Goal: Contribute content: Add original content to the website for others to see

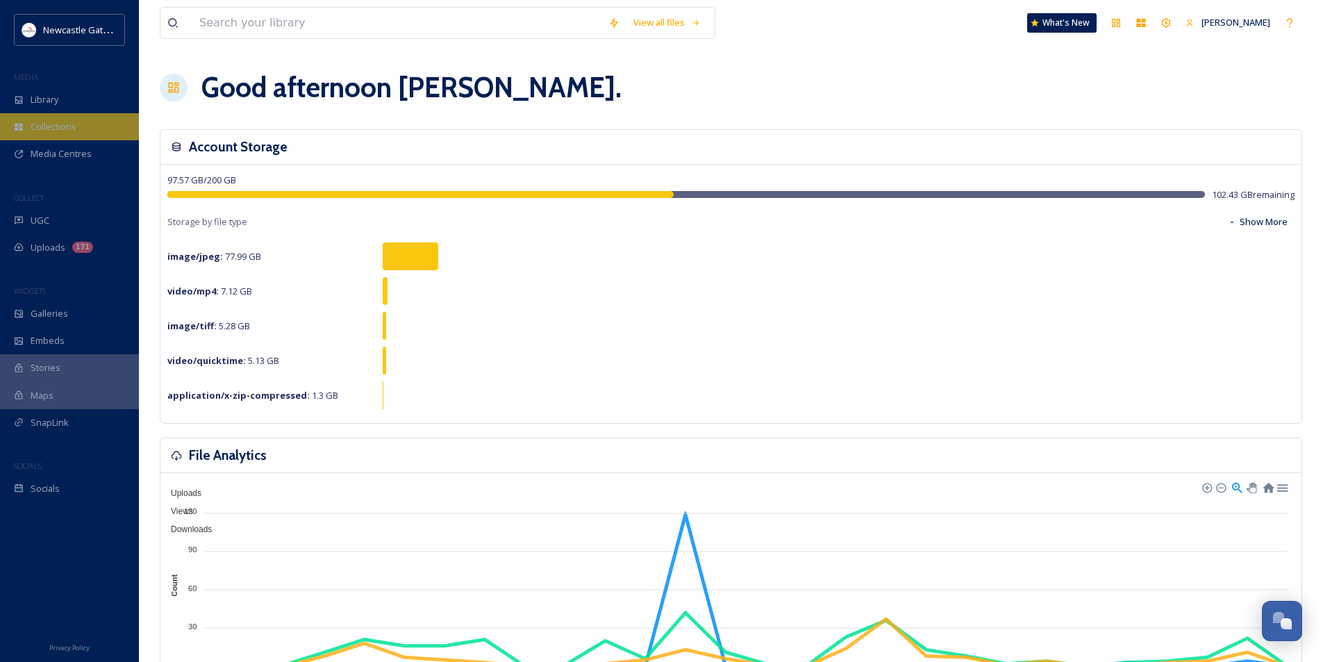
click at [31, 116] on div "Collections" at bounding box center [69, 126] width 139 height 27
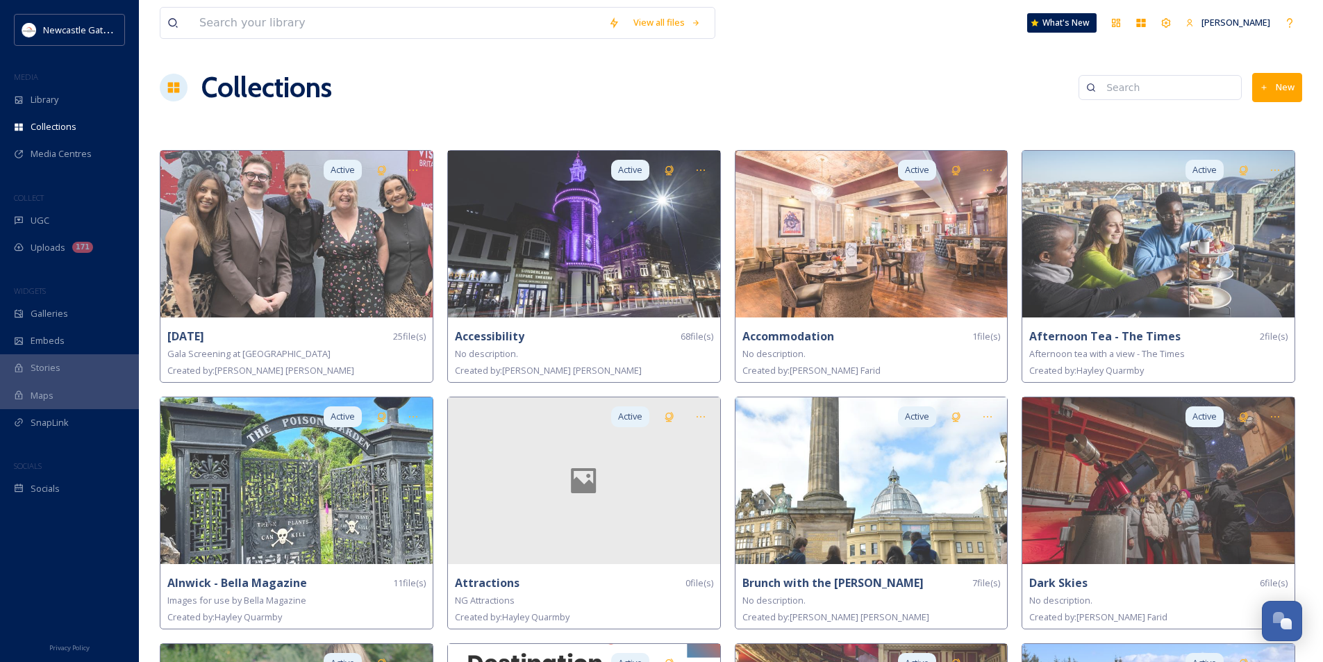
click at [1271, 91] on button "New" at bounding box center [1277, 87] width 50 height 28
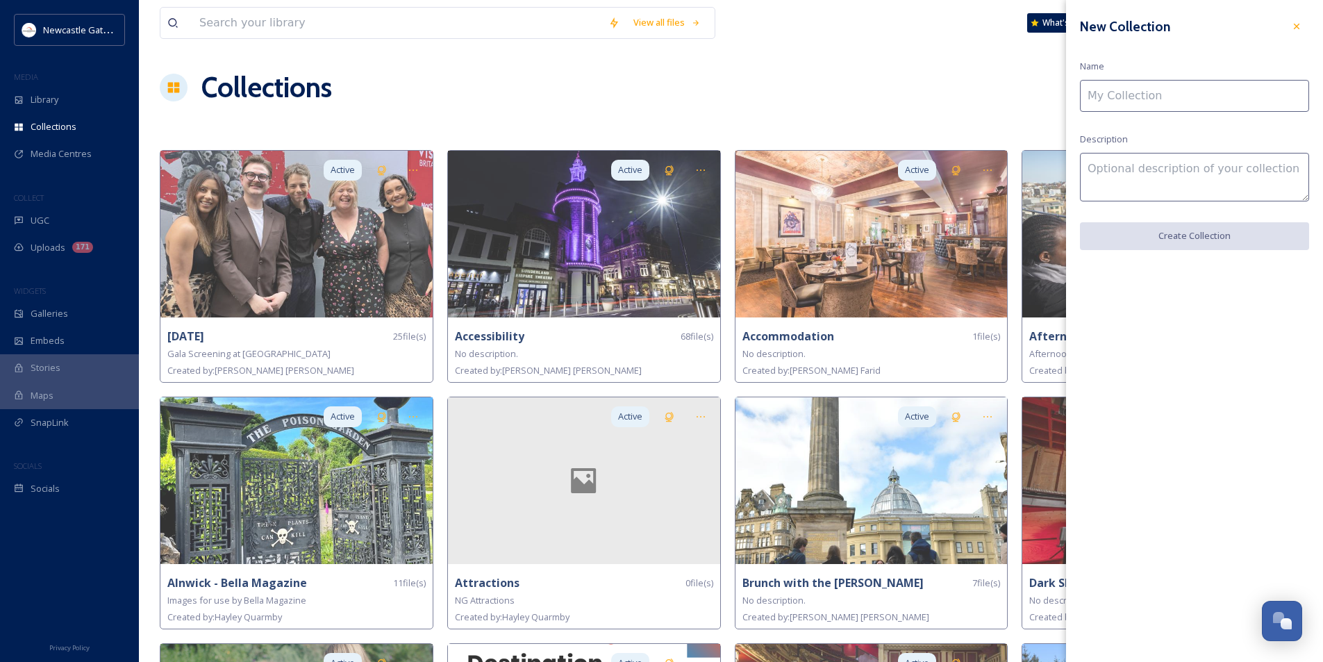
click at [1162, 82] on input at bounding box center [1194, 96] width 229 height 32
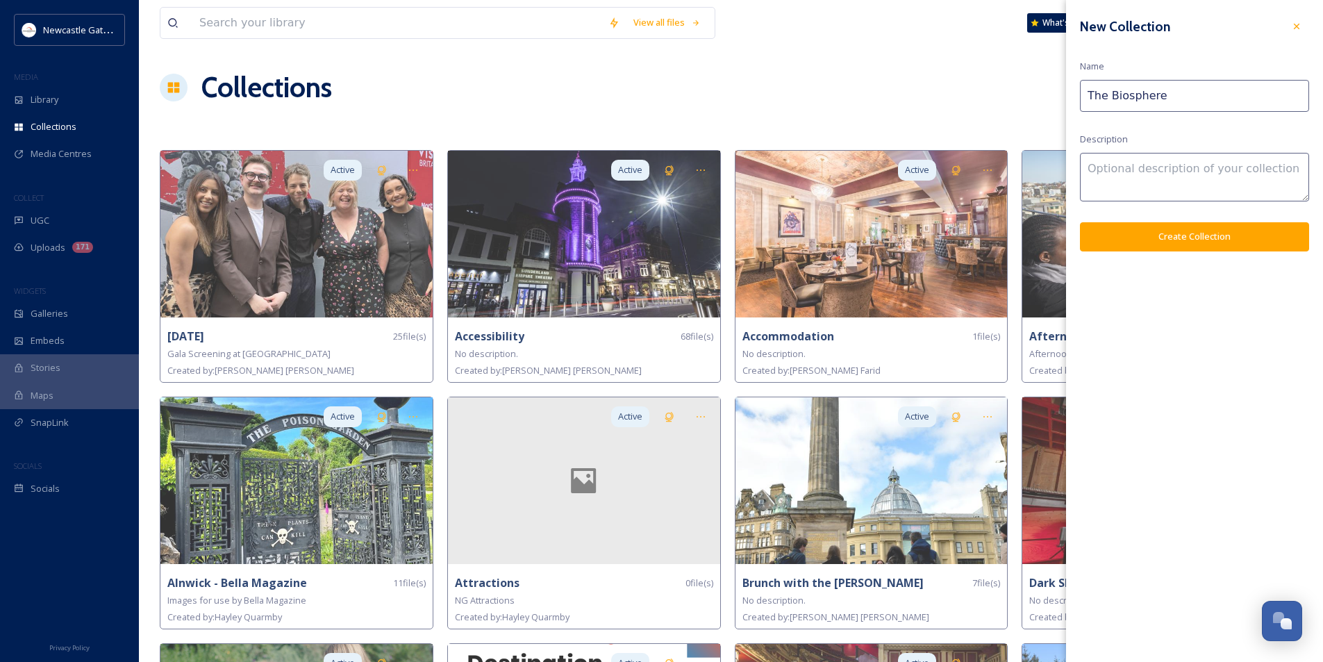
type input "The Biosphere"
click at [1168, 162] on textarea at bounding box center [1194, 177] width 229 height 49
click at [1151, 240] on button "Create Collection" at bounding box center [1194, 236] width 229 height 28
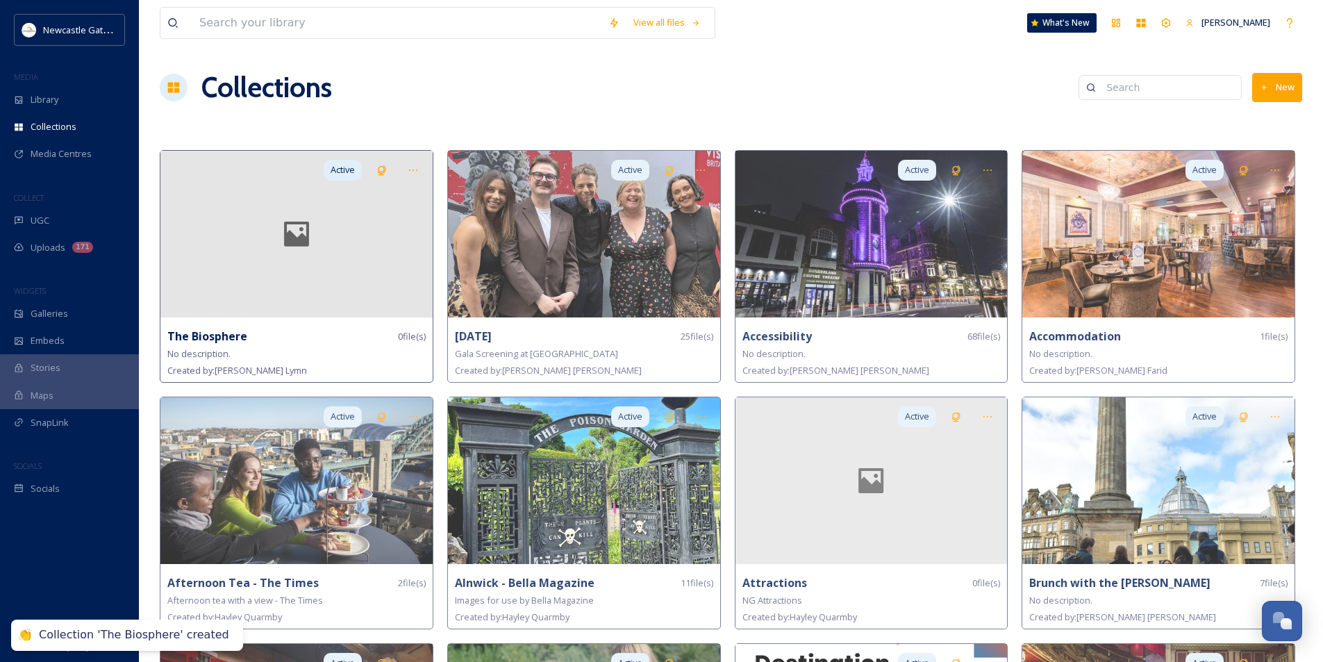
click at [205, 342] on strong "The Biosphere" at bounding box center [207, 335] width 80 height 15
click at [207, 336] on strong "The Biosphere" at bounding box center [207, 335] width 80 height 15
click at [415, 162] on div at bounding box center [413, 170] width 25 height 25
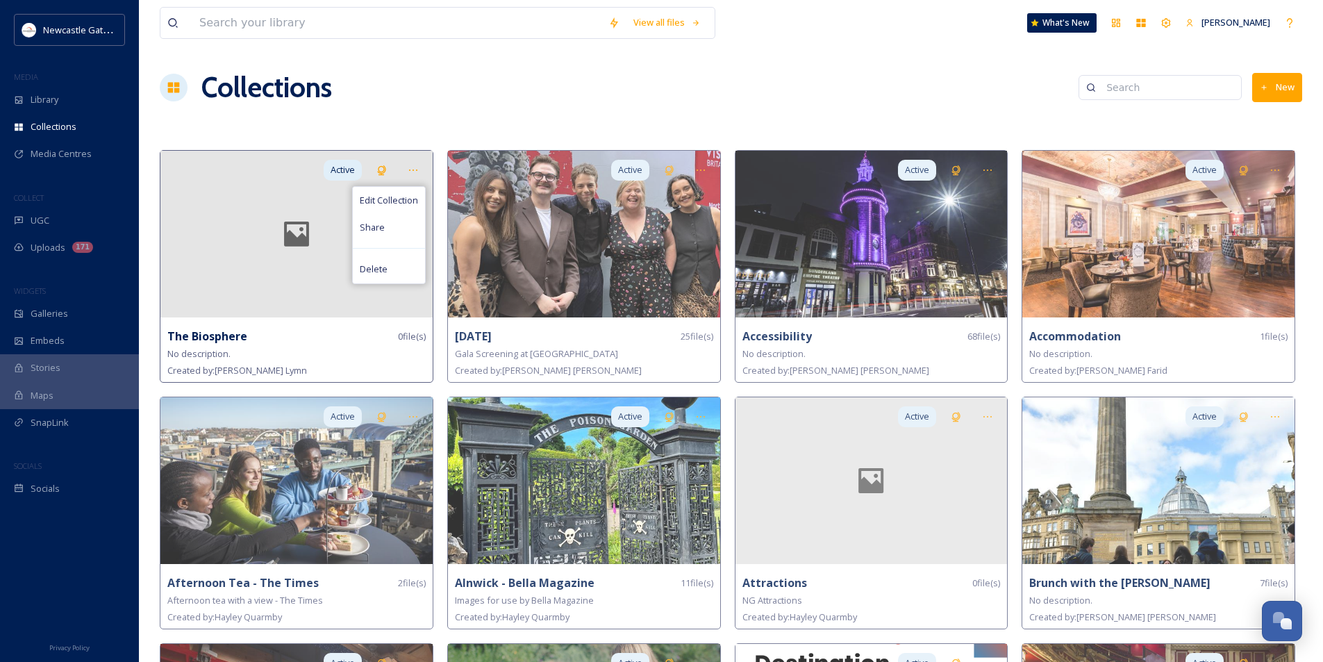
click at [401, 204] on span "Edit Collection" at bounding box center [389, 200] width 58 height 13
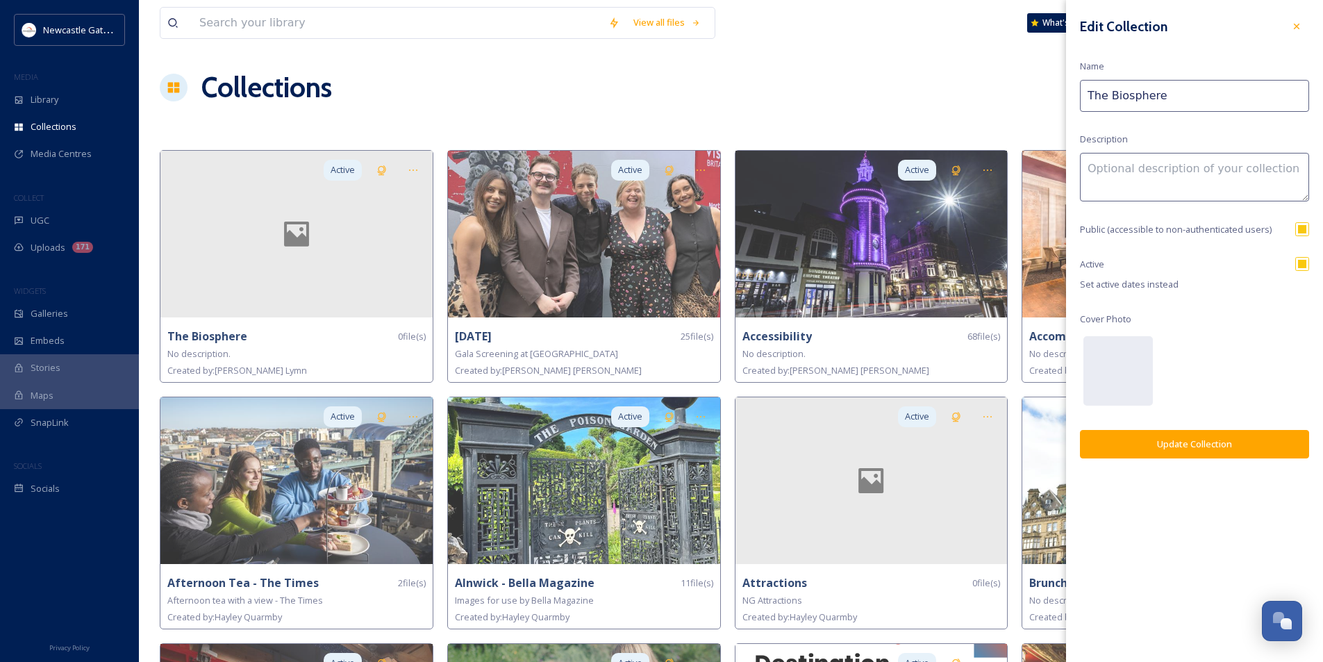
click at [1193, 449] on button "Update Collection" at bounding box center [1194, 444] width 229 height 28
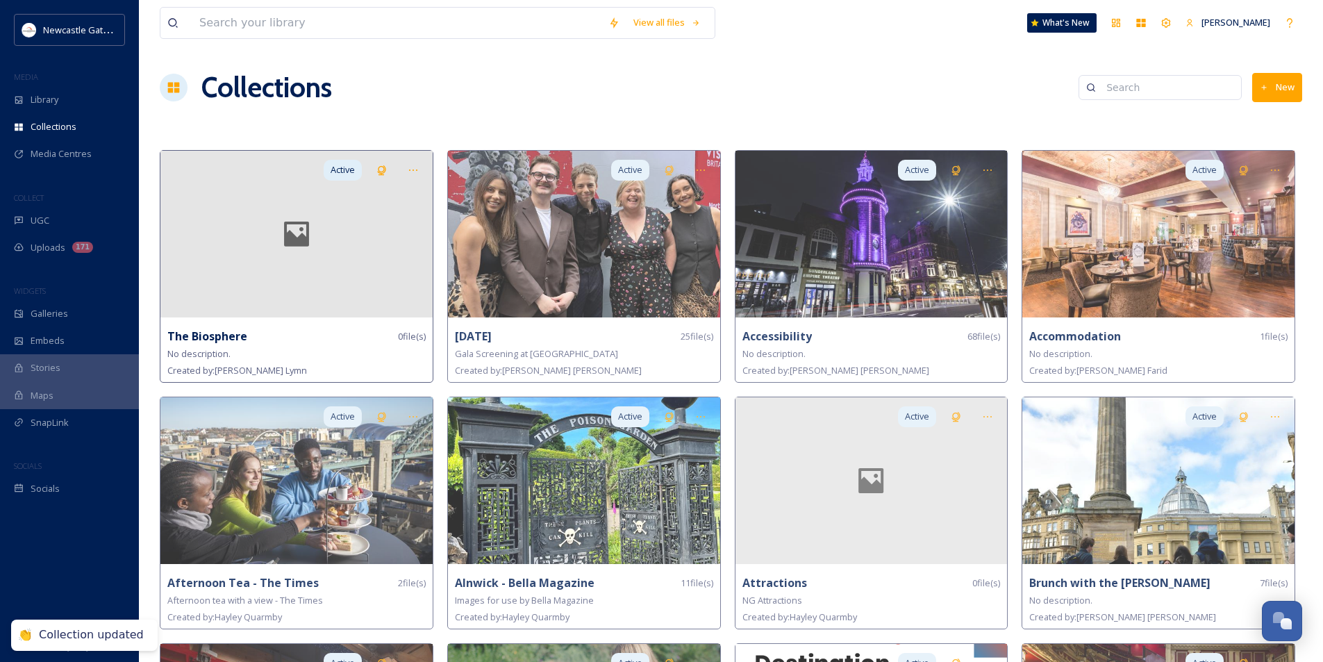
click at [227, 251] on div at bounding box center [296, 234] width 272 height 167
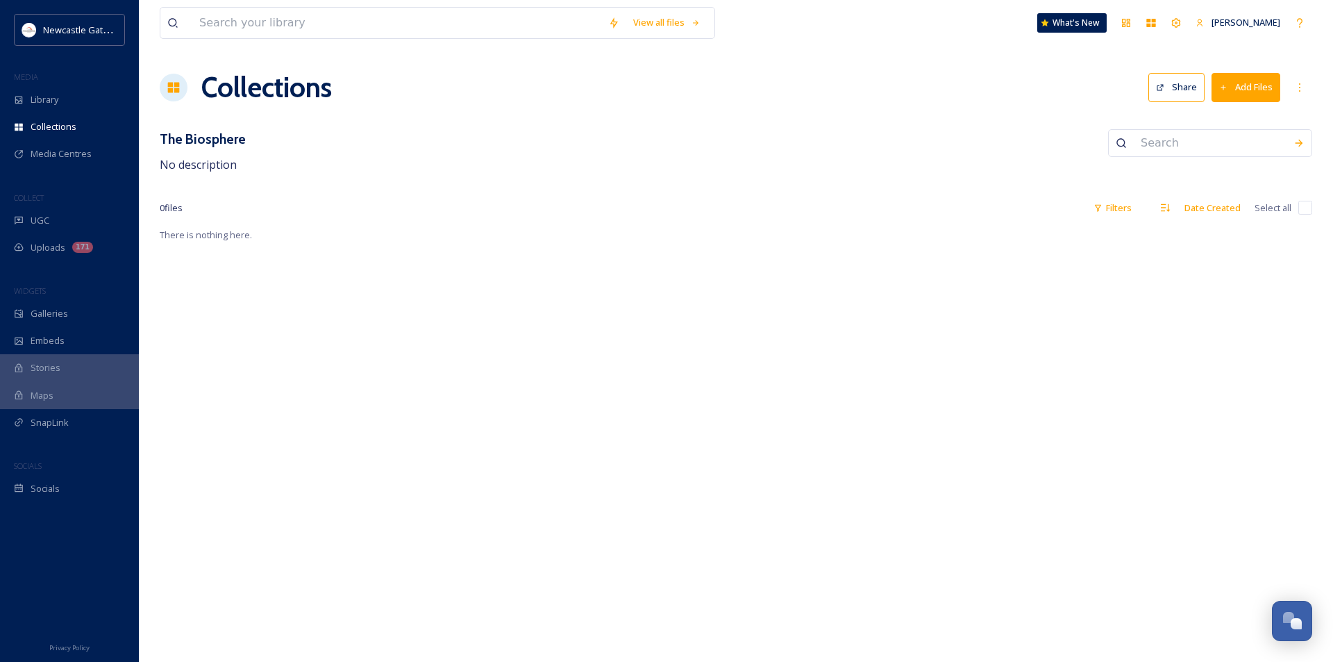
click at [1274, 80] on button "Add Files" at bounding box center [1246, 87] width 69 height 28
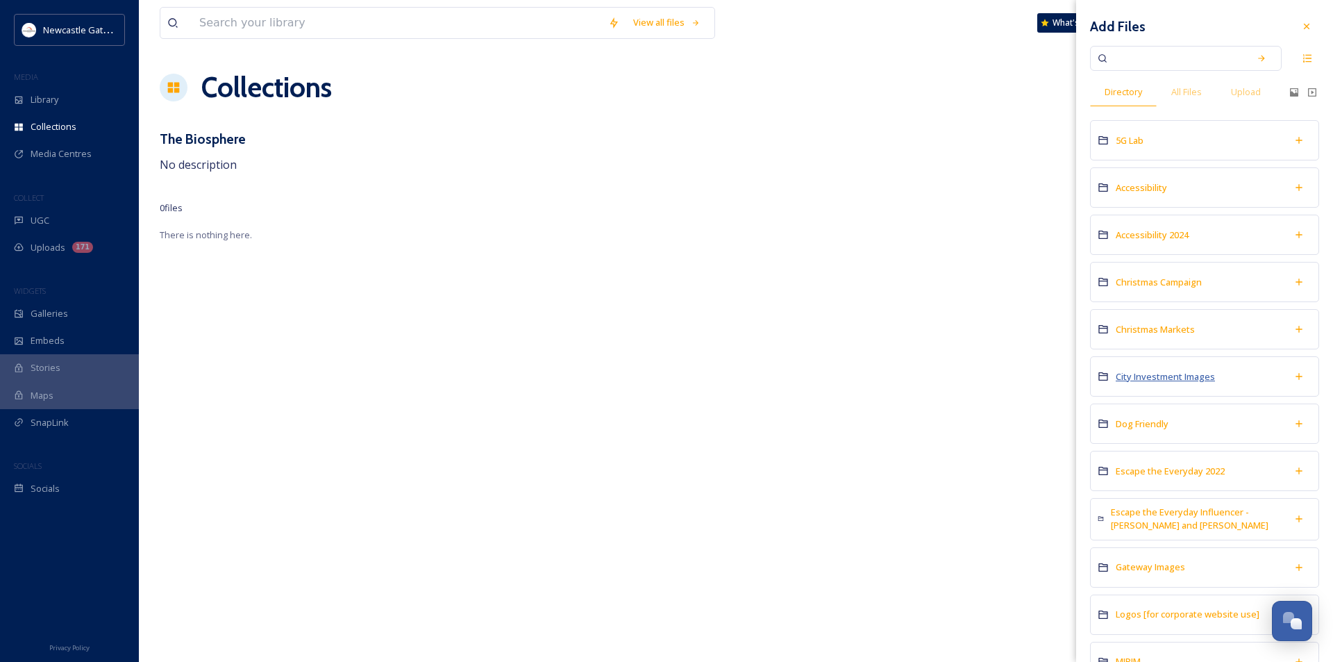
click at [1177, 378] on span "City Investment Images" at bounding box center [1165, 376] width 99 height 12
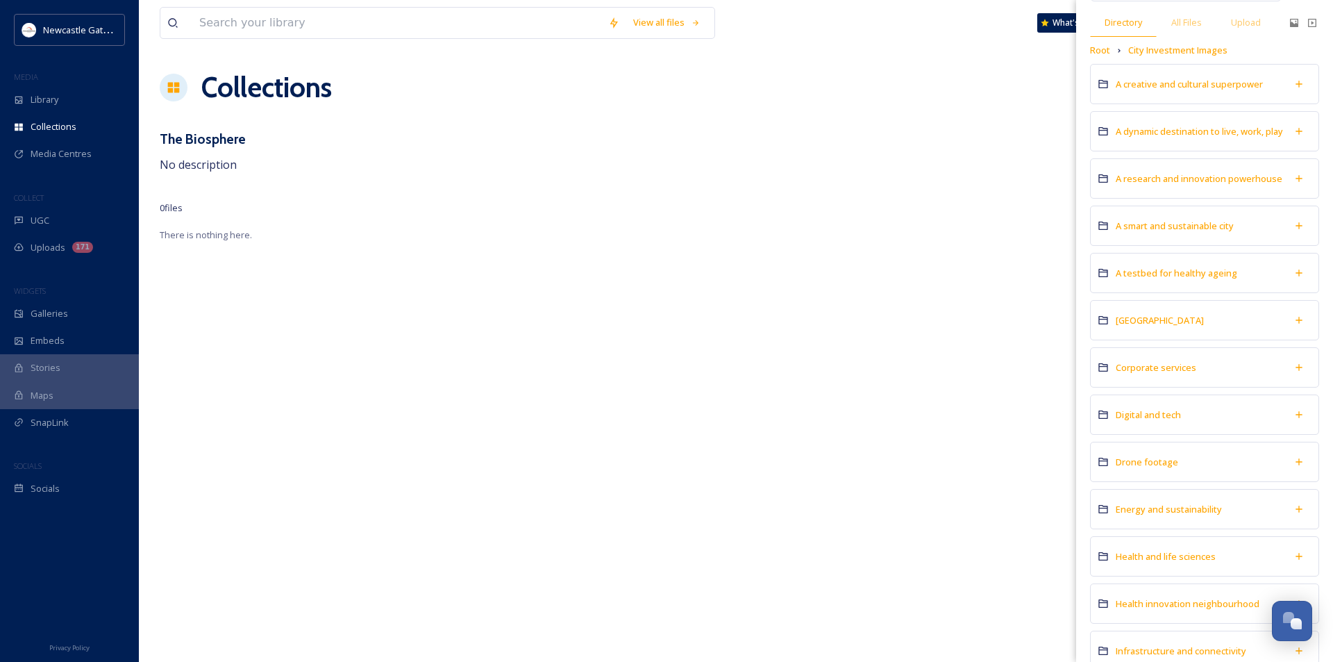
scroll to position [139, 0]
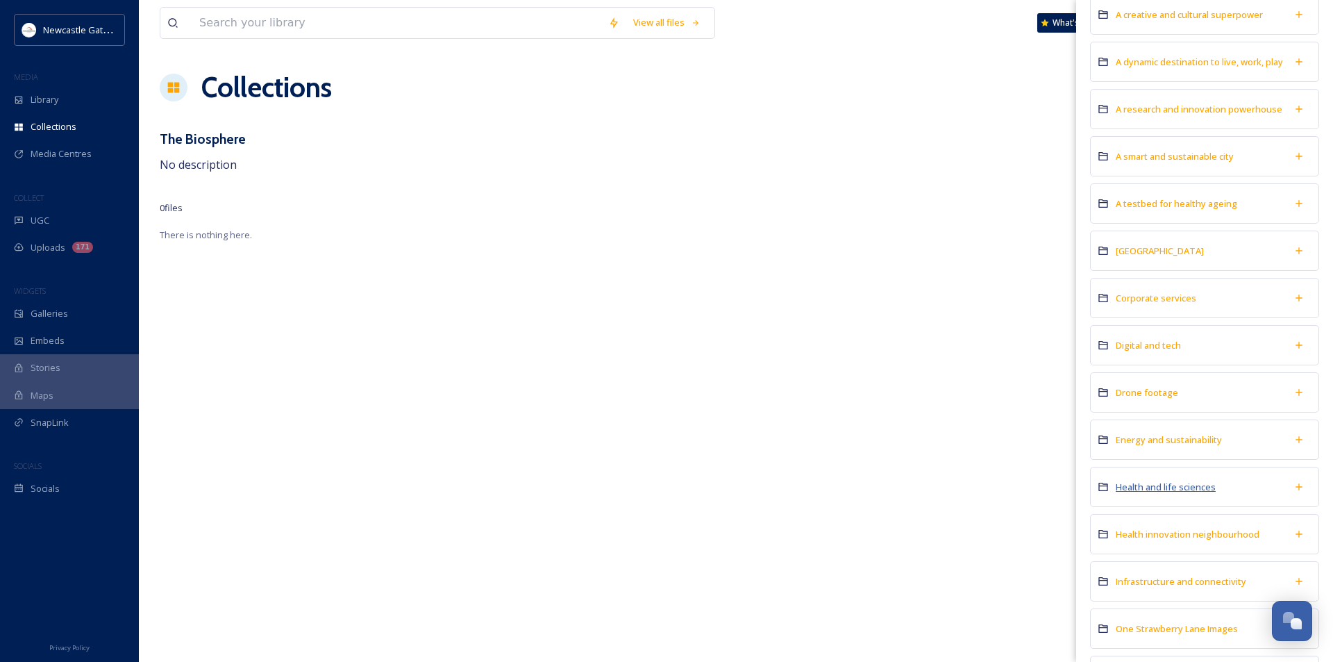
click at [1194, 485] on span "Health and life sciences" at bounding box center [1166, 487] width 100 height 12
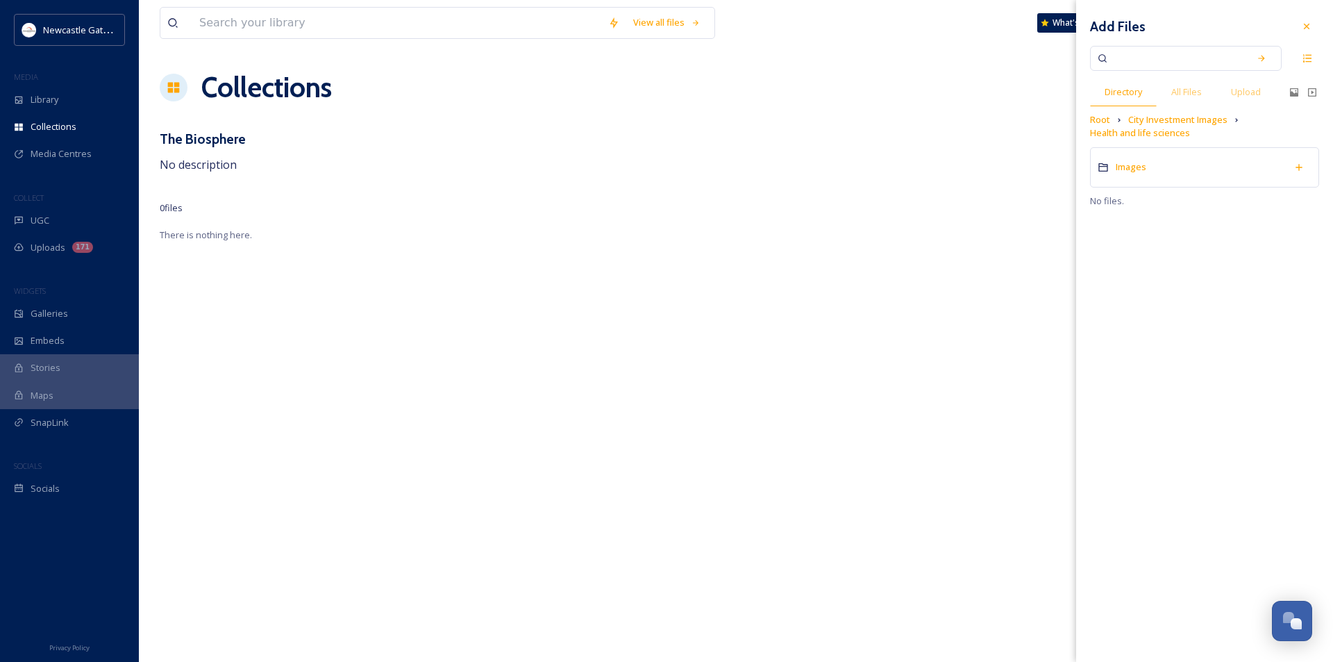
click at [1128, 174] on div "Images" at bounding box center [1204, 167] width 229 height 40
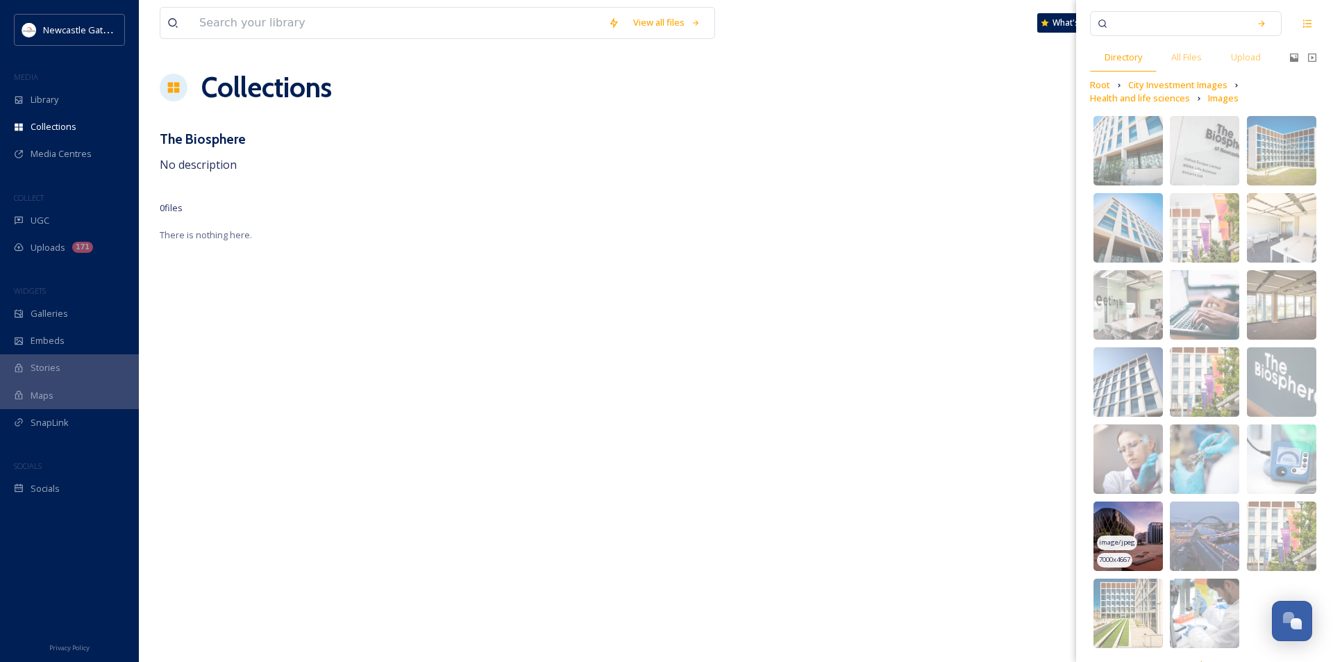
scroll to position [65, 0]
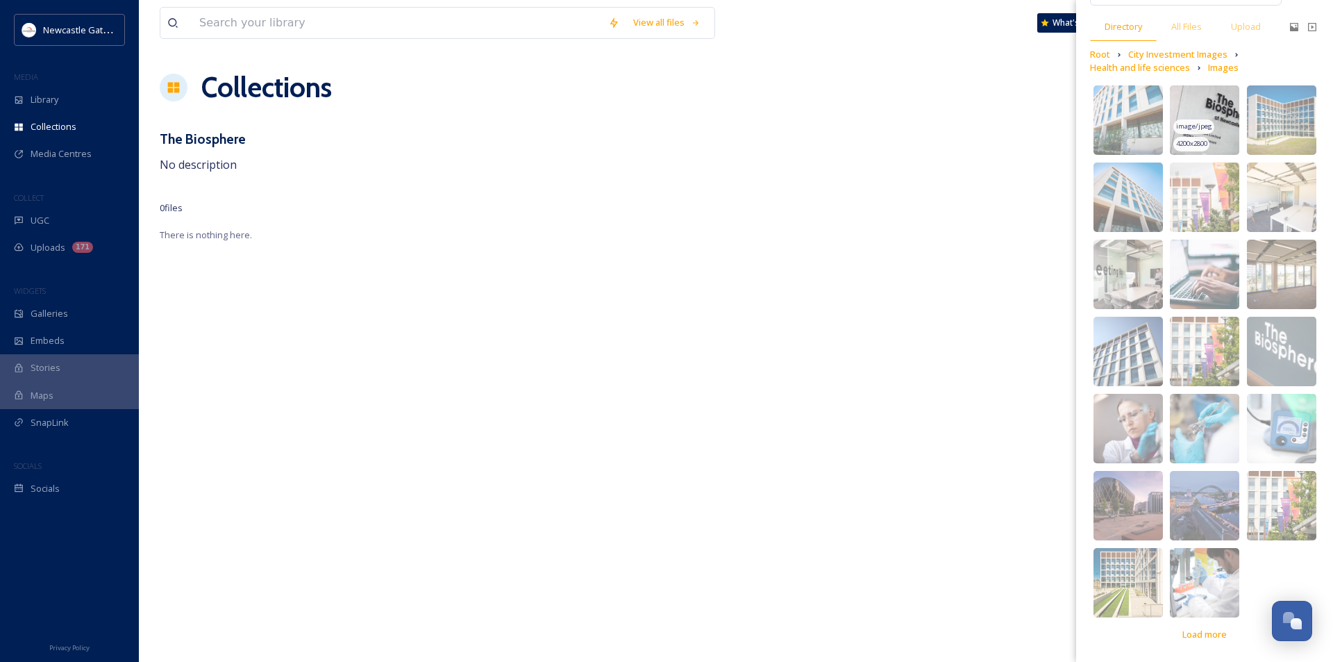
click at [1213, 110] on img at bounding box center [1204, 119] width 69 height 69
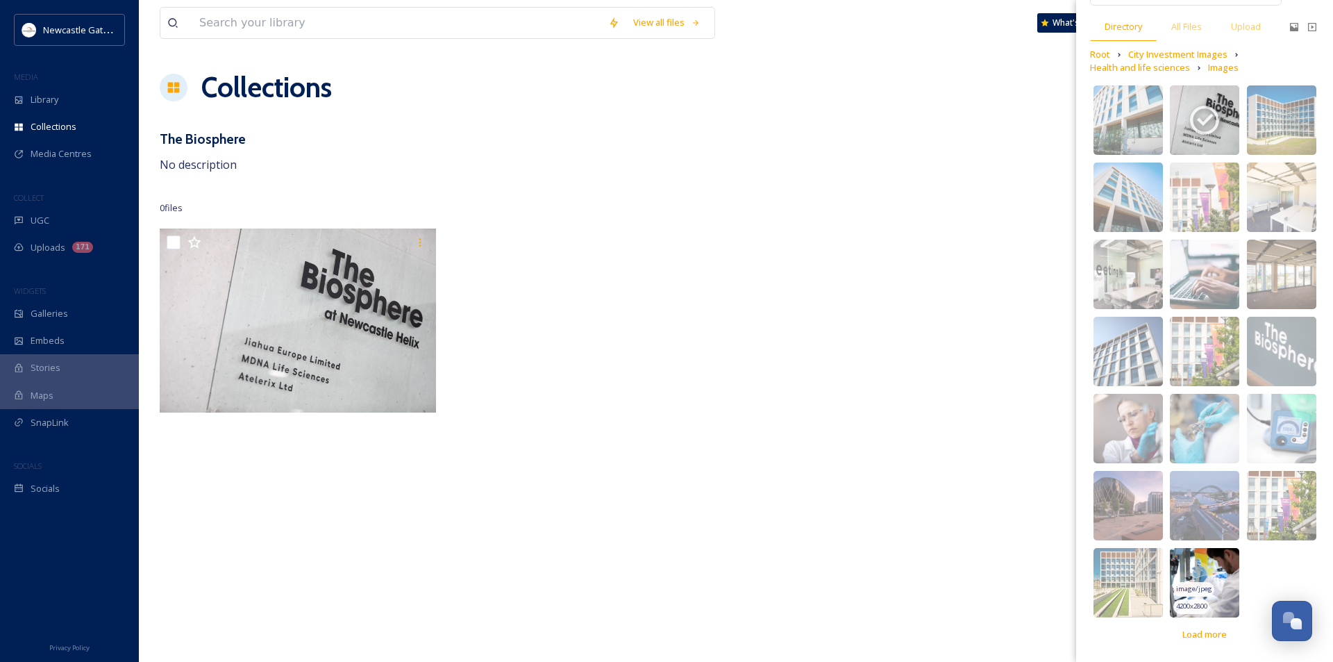
click at [1215, 566] on img at bounding box center [1204, 582] width 69 height 69
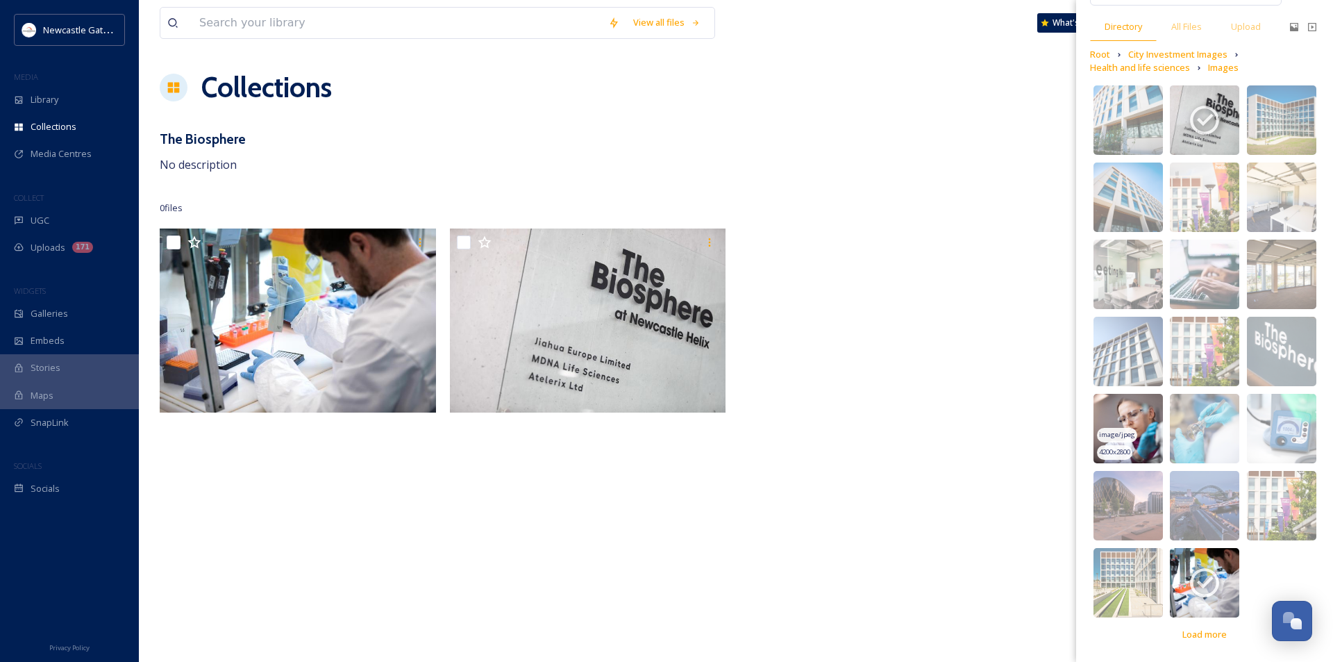
click at [1132, 408] on img at bounding box center [1128, 428] width 69 height 69
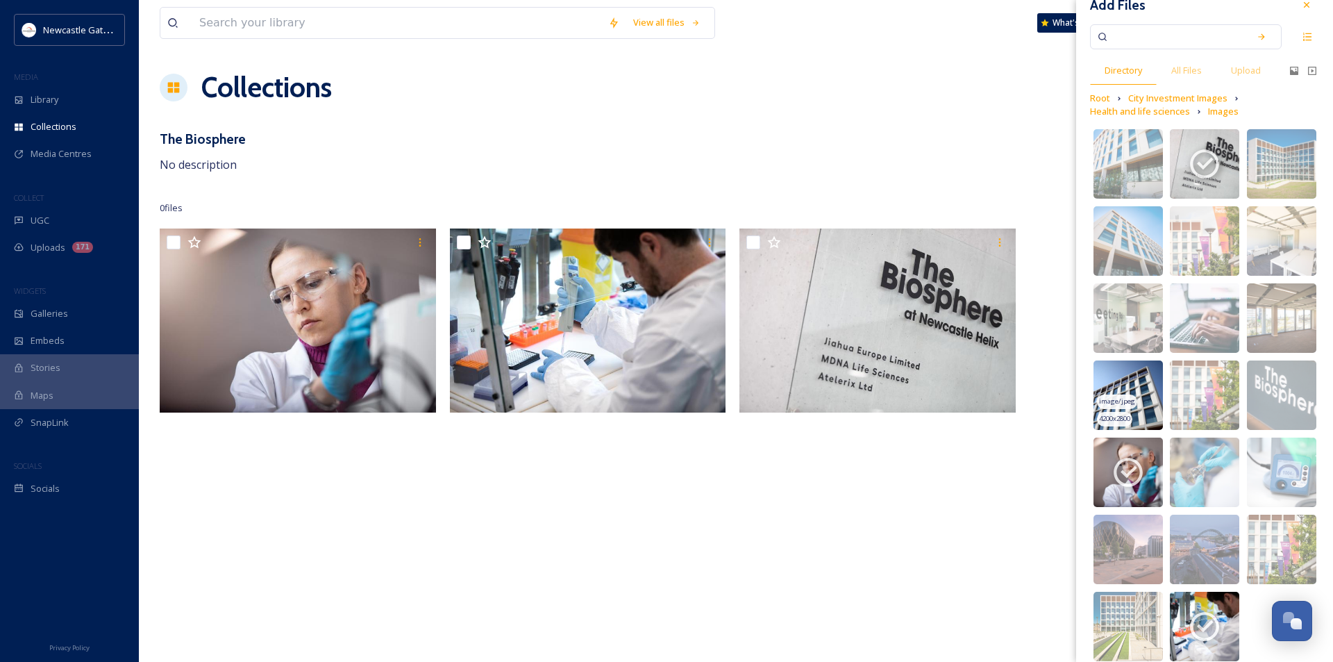
scroll to position [0, 0]
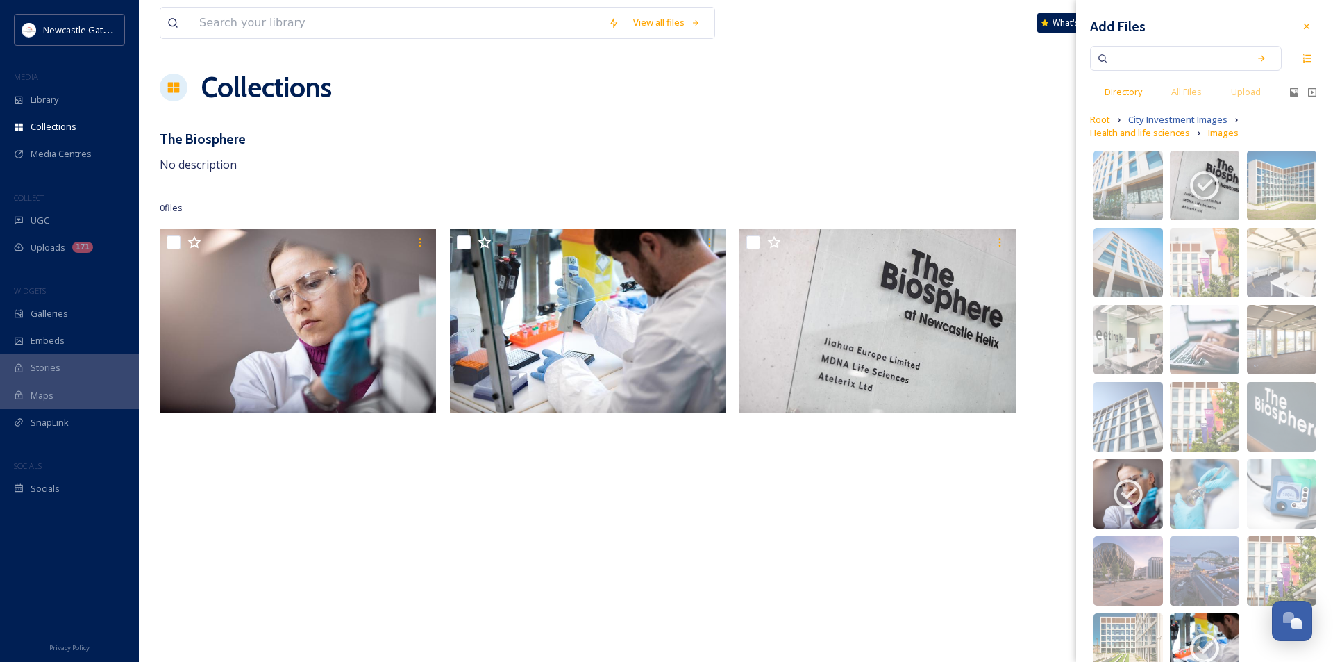
click at [1167, 121] on span "City Investment Images" at bounding box center [1177, 119] width 99 height 13
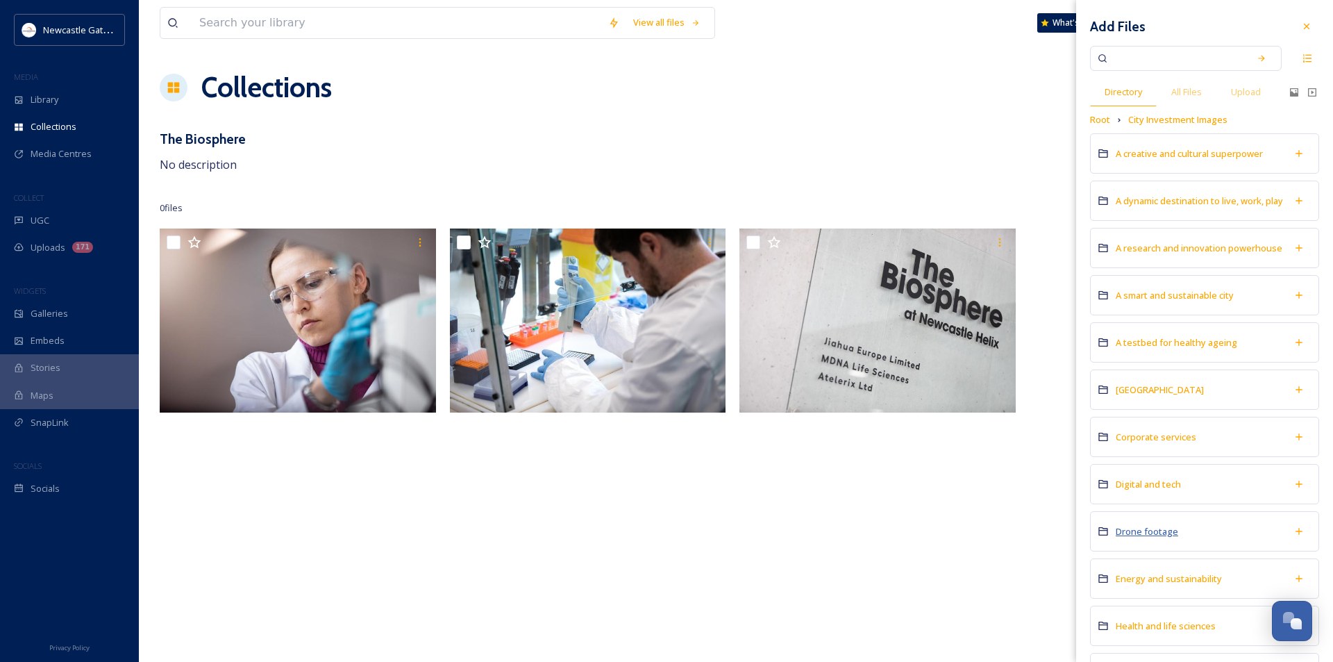
click at [1155, 537] on span "Drone footage" at bounding box center [1147, 531] width 62 height 12
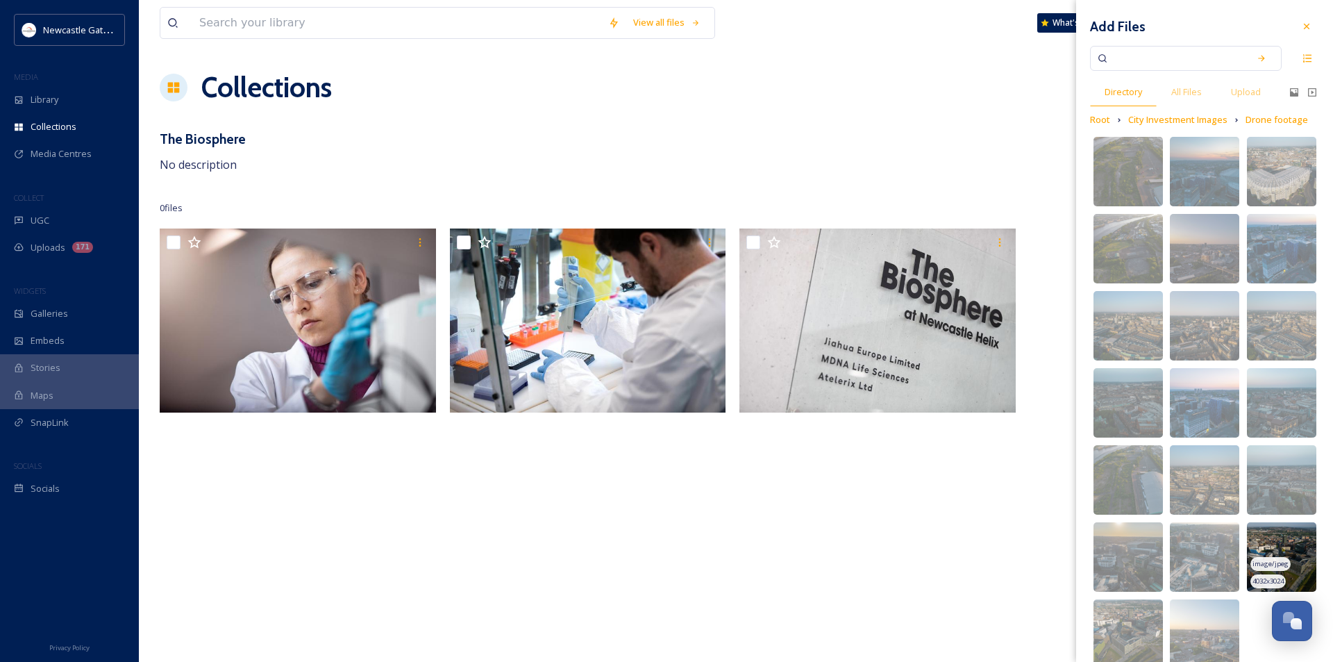
scroll to position [52, 0]
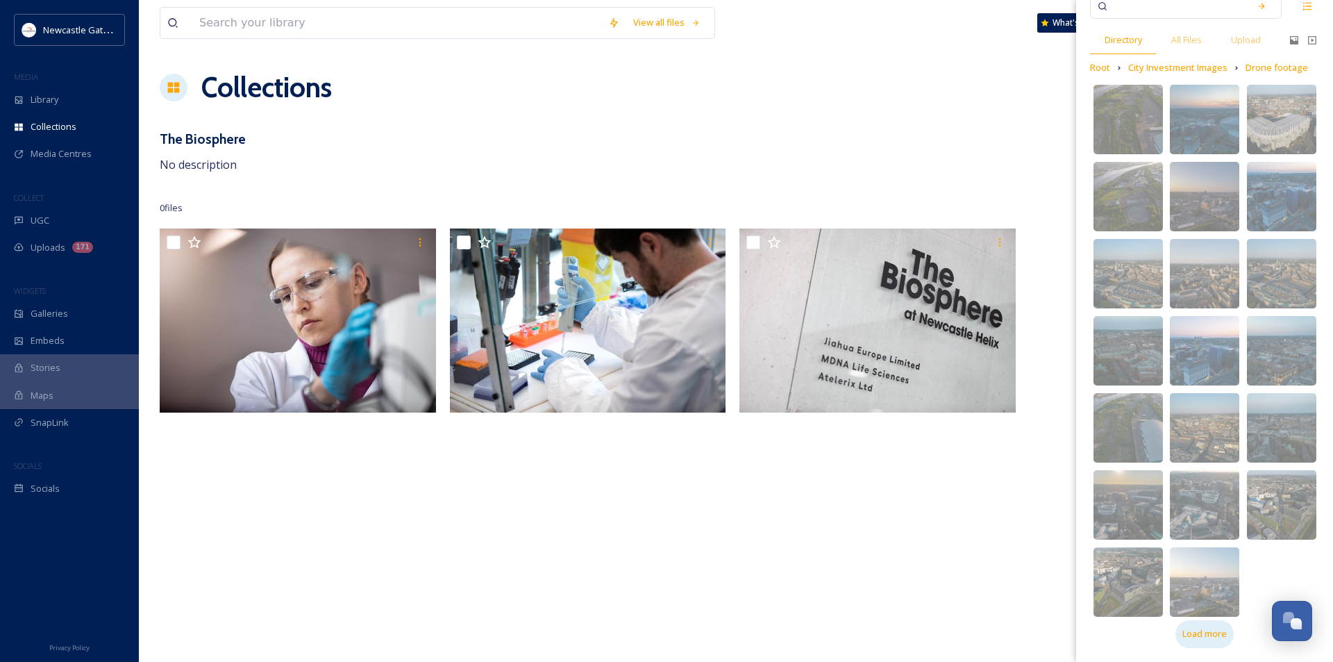
click at [1212, 631] on span "Load more" at bounding box center [1205, 633] width 44 height 13
click at [1210, 638] on span "Load more" at bounding box center [1205, 633] width 44 height 13
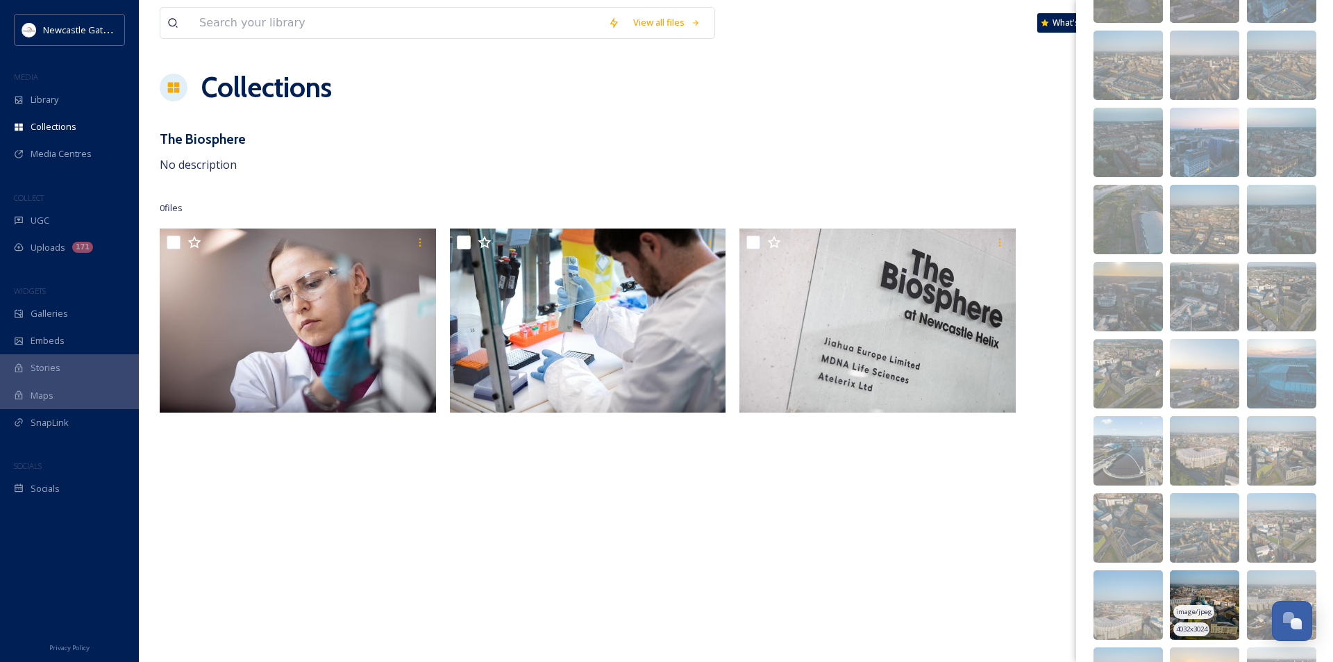
scroll to position [399, 0]
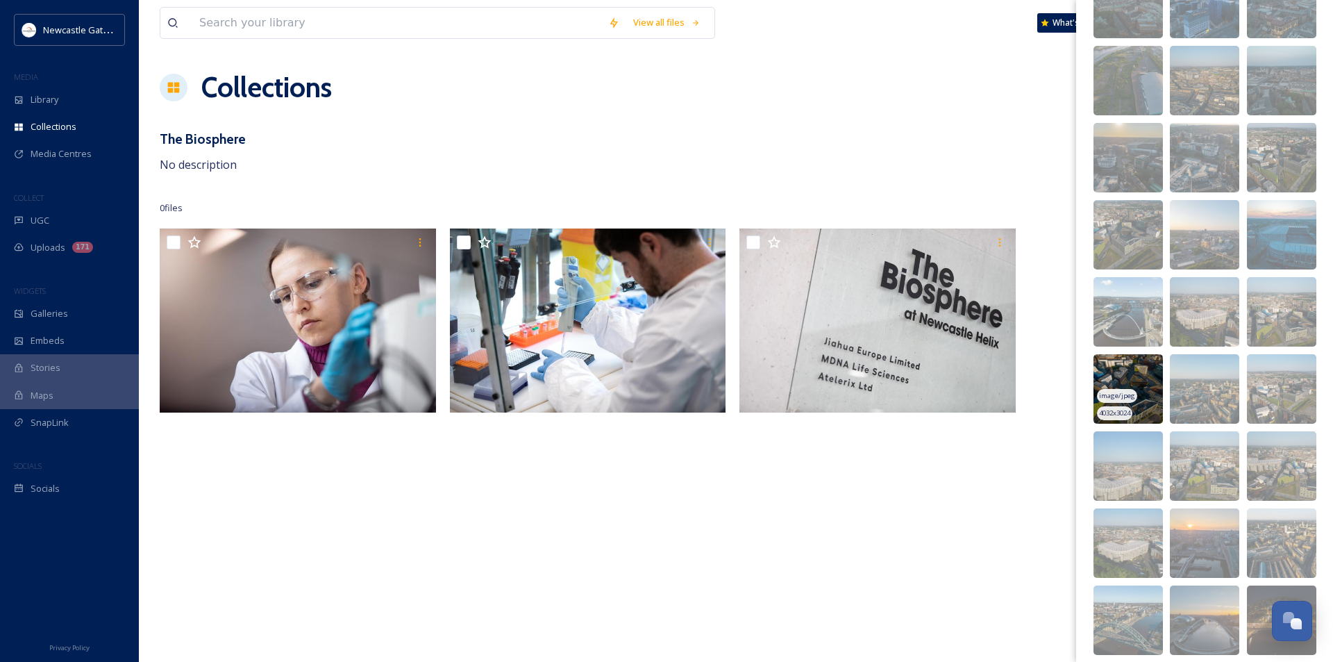
click at [1106, 377] on img at bounding box center [1128, 388] width 69 height 69
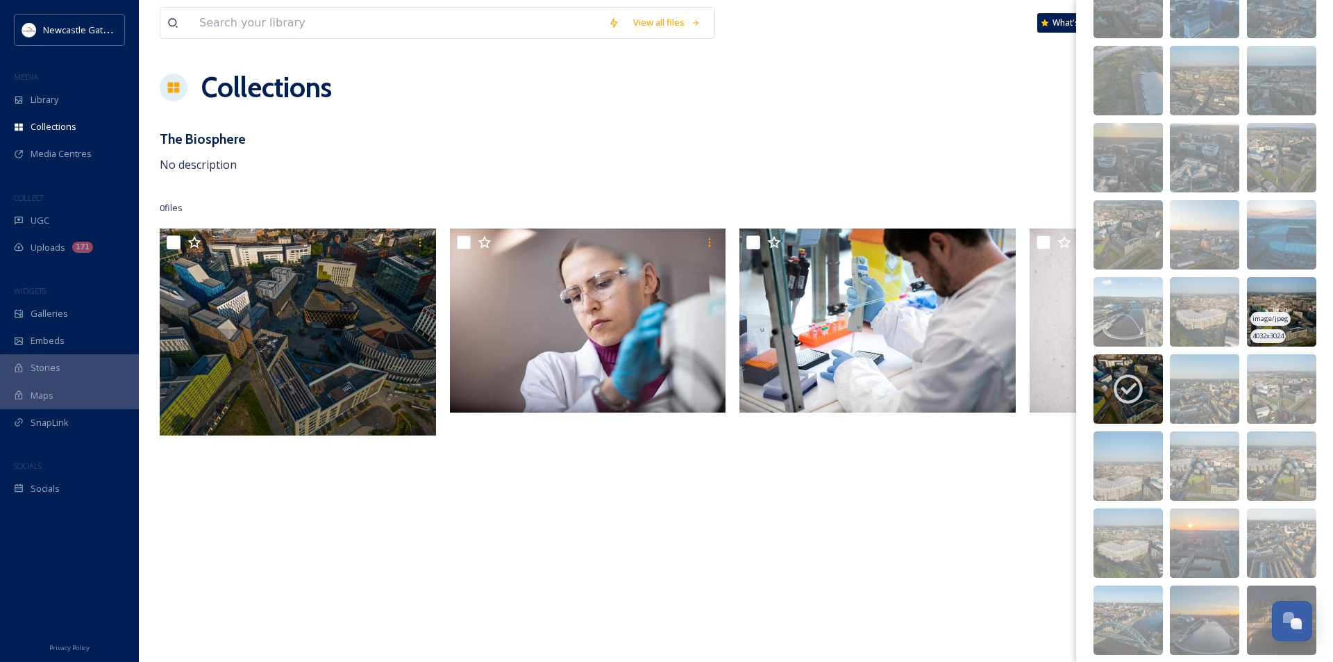
click at [1290, 310] on img at bounding box center [1281, 311] width 69 height 69
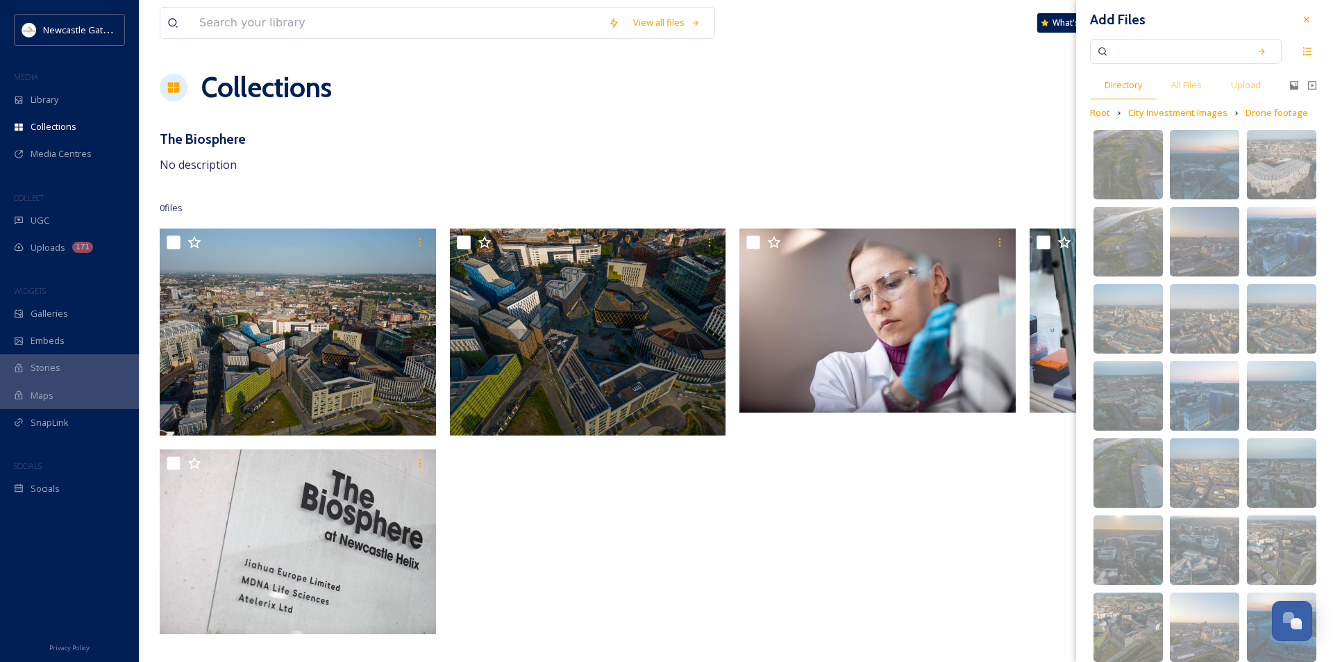
scroll to position [0, 0]
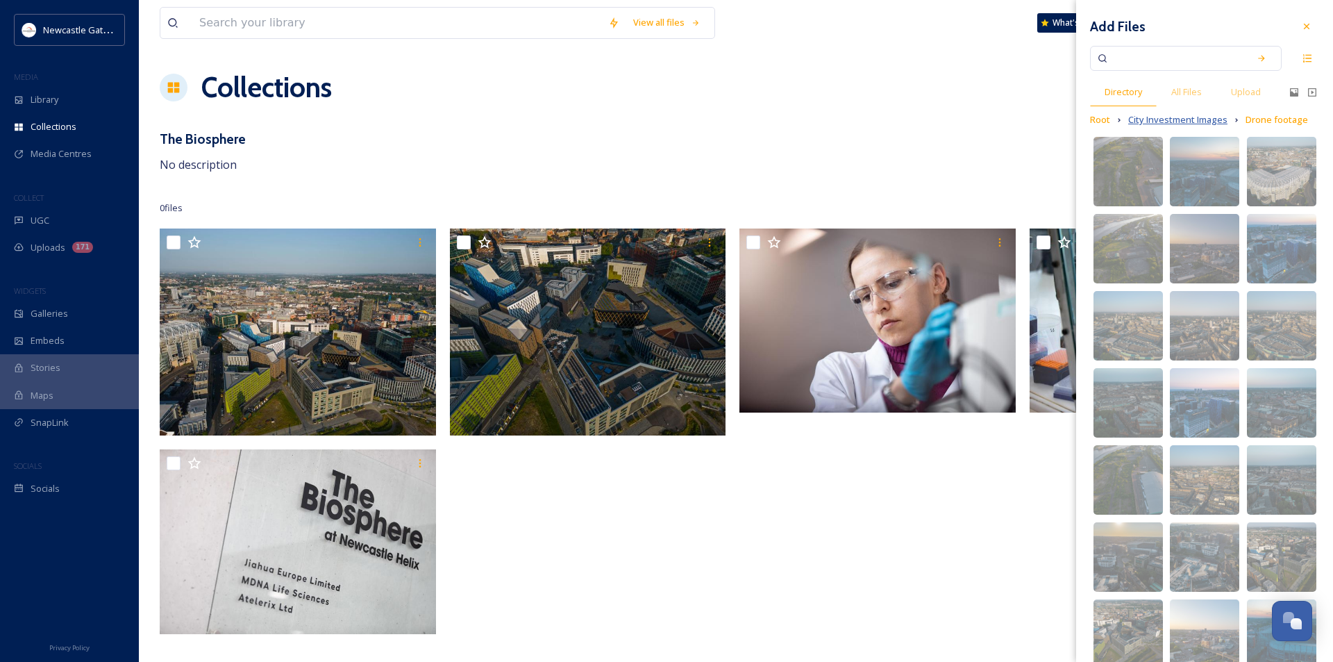
click at [1189, 117] on span "City Investment Images" at bounding box center [1177, 119] width 99 height 13
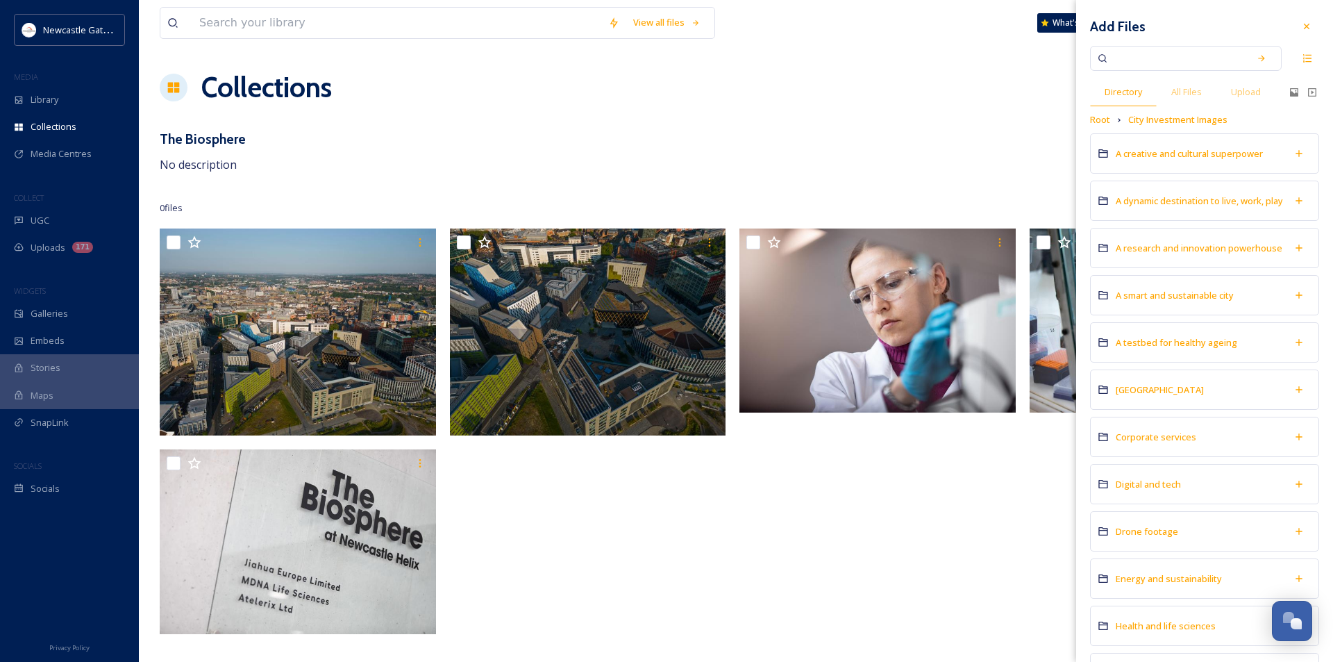
scroll to position [69, 0]
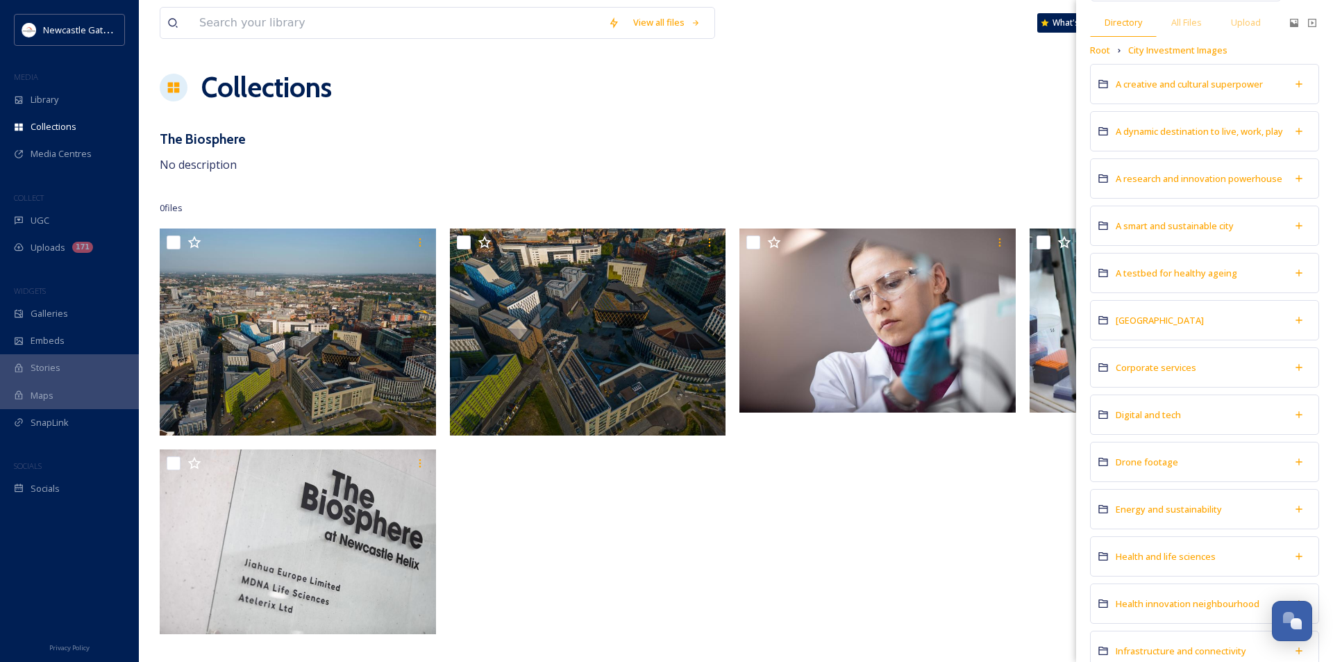
drag, startPoint x: 1191, startPoint y: 557, endPoint x: 1191, endPoint y: 565, distance: 7.6
click at [1191, 562] on span "Health and life sciences" at bounding box center [1166, 556] width 100 height 12
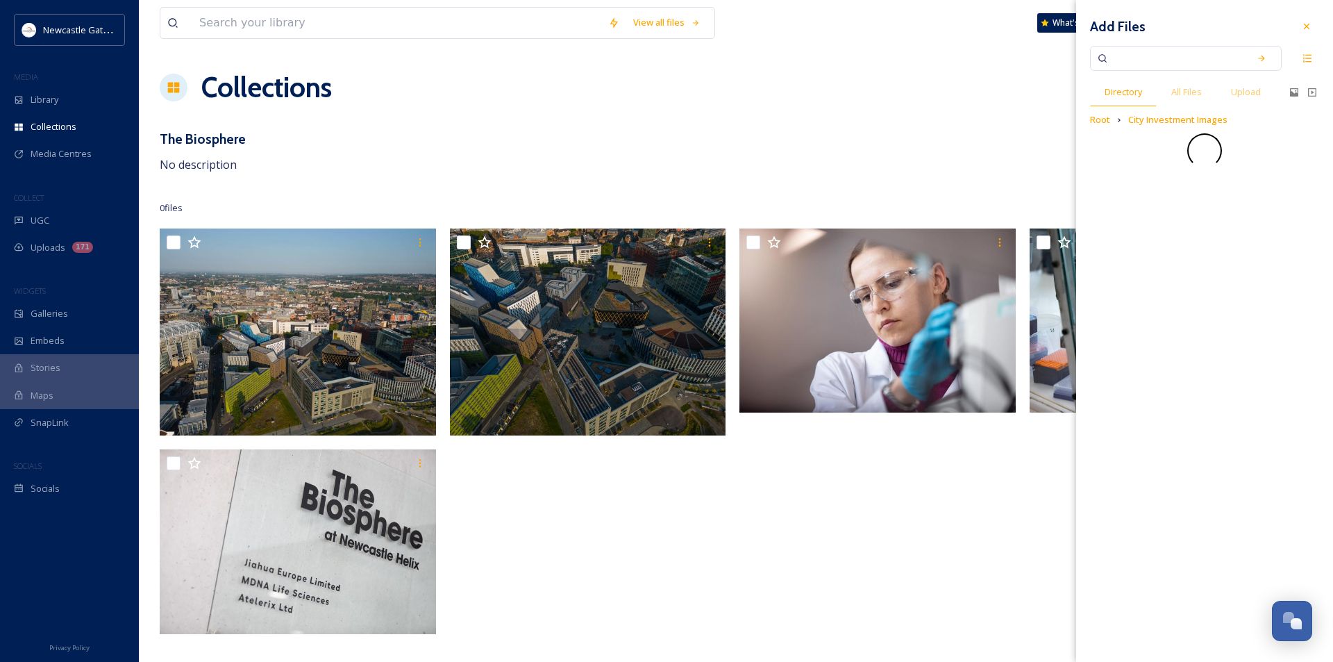
scroll to position [0, 0]
click at [1133, 169] on span "Images" at bounding box center [1131, 166] width 31 height 12
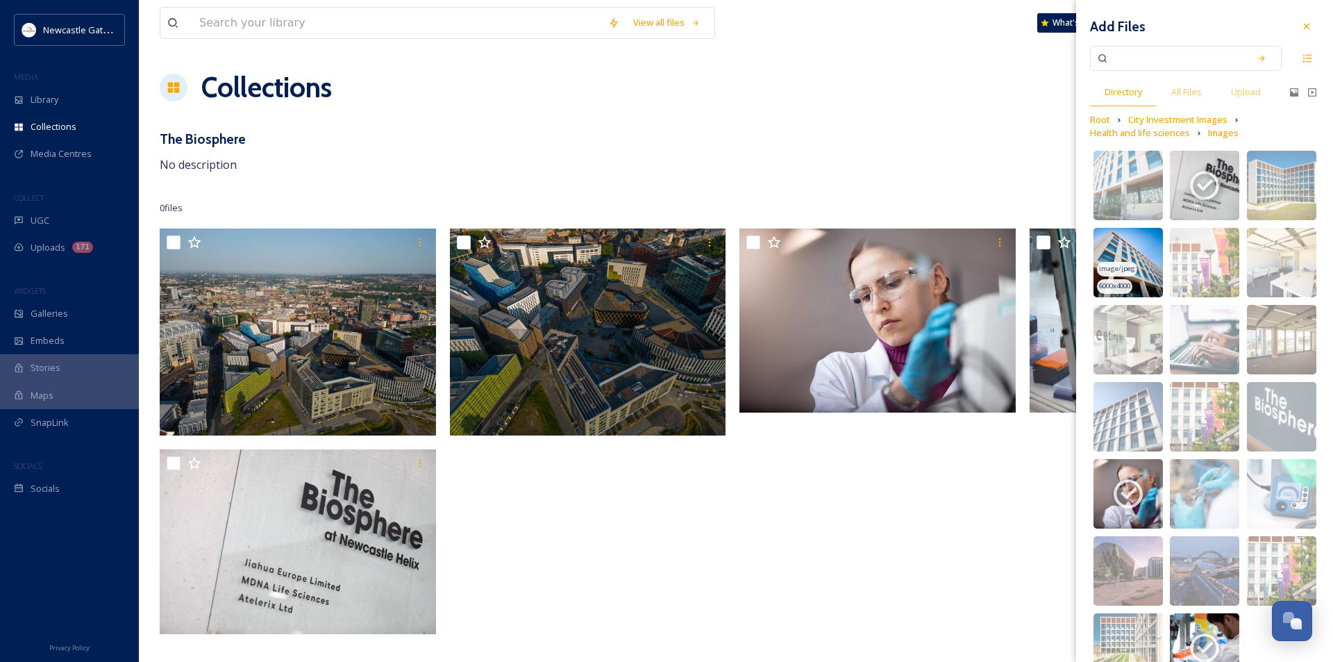
click at [1140, 246] on img at bounding box center [1128, 262] width 69 height 69
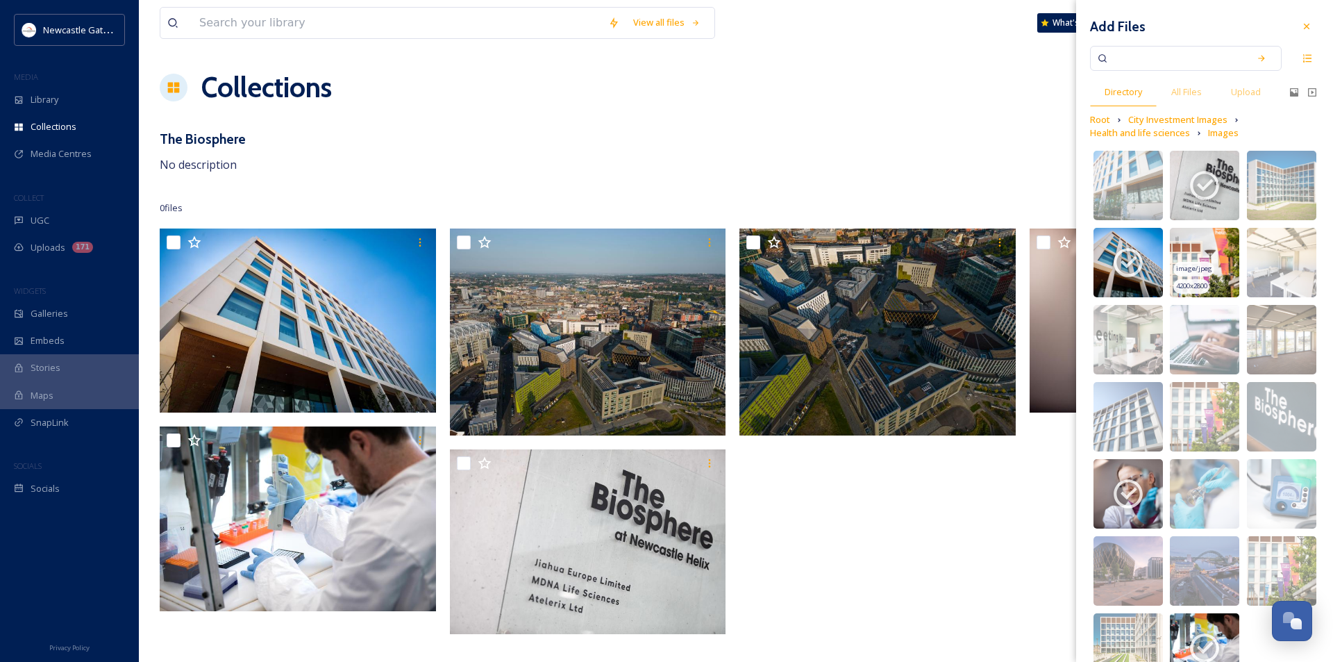
click at [1202, 247] on img at bounding box center [1204, 262] width 69 height 69
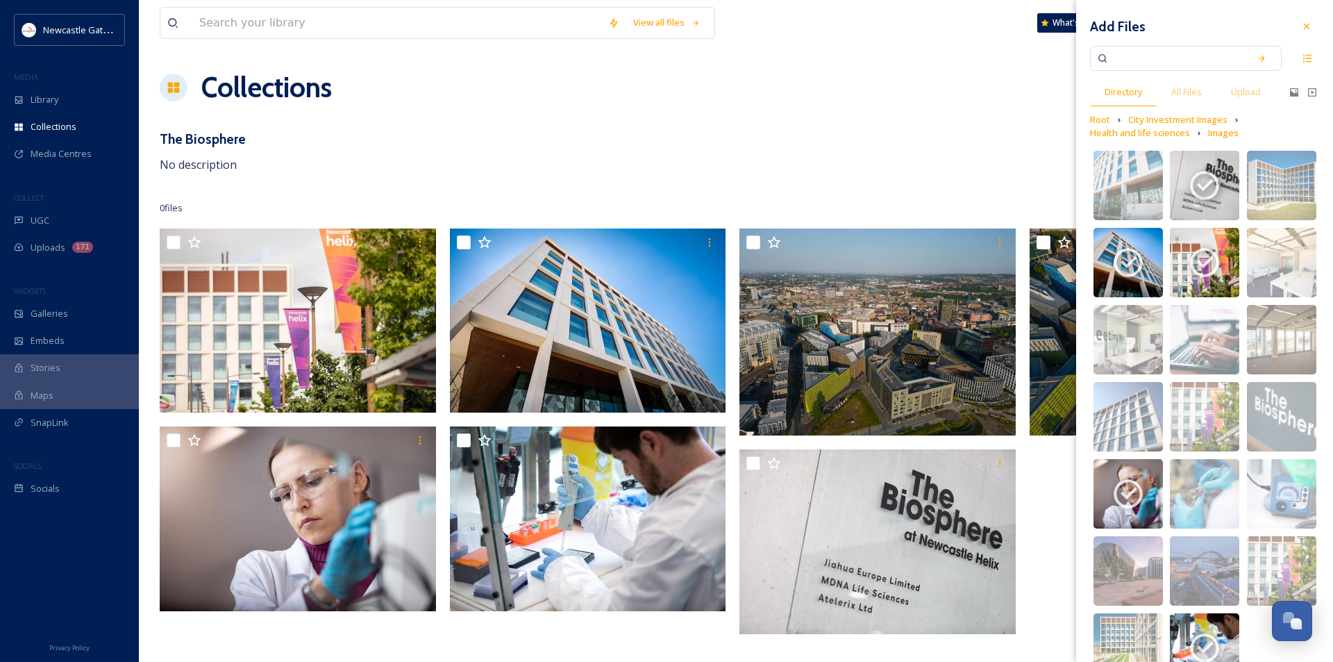
click at [730, 174] on div "View all files What's New [PERSON_NAME] Collections Share Add Files The Biosphe…" at bounding box center [736, 331] width 1194 height 662
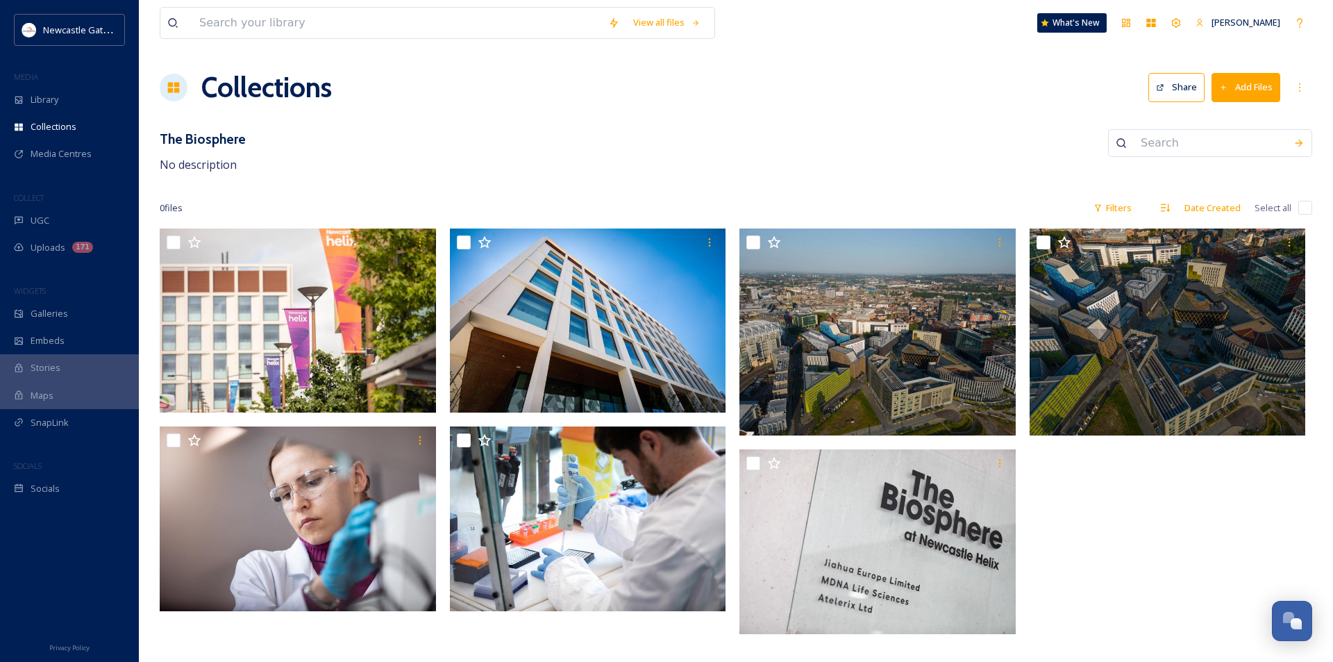
click at [1251, 86] on button "Add Files" at bounding box center [1246, 87] width 69 height 28
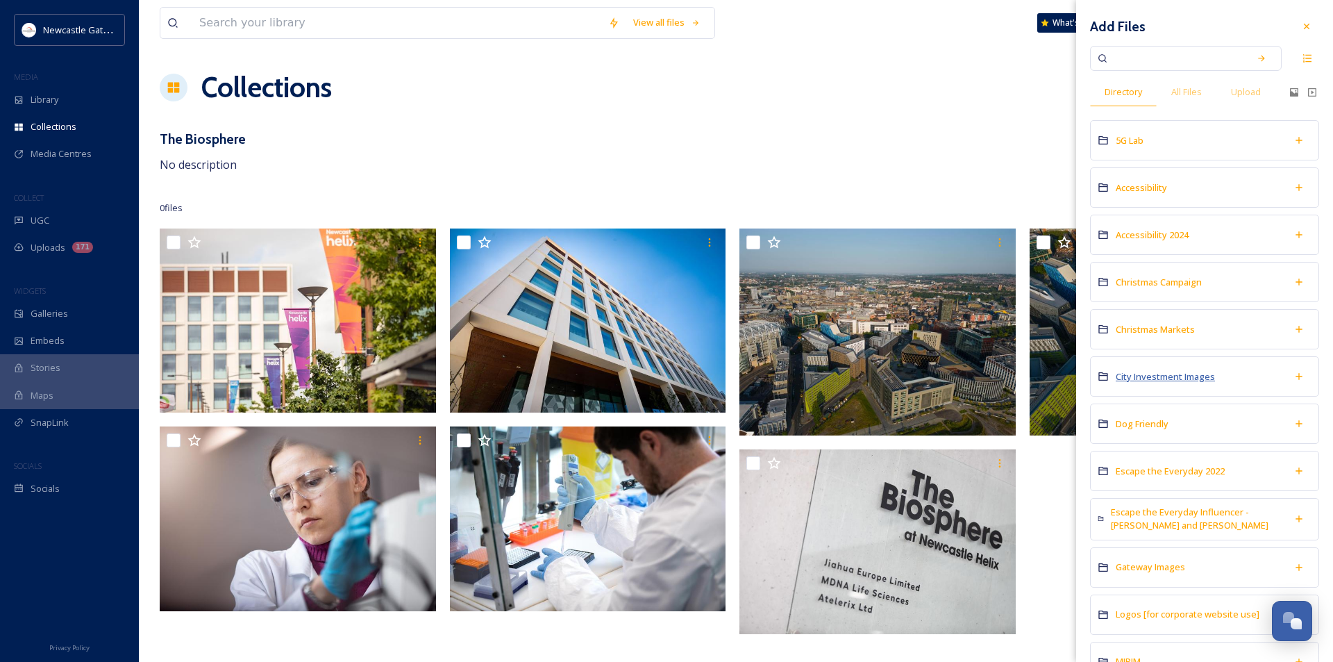
click at [1158, 377] on span "City Investment Images" at bounding box center [1165, 376] width 99 height 12
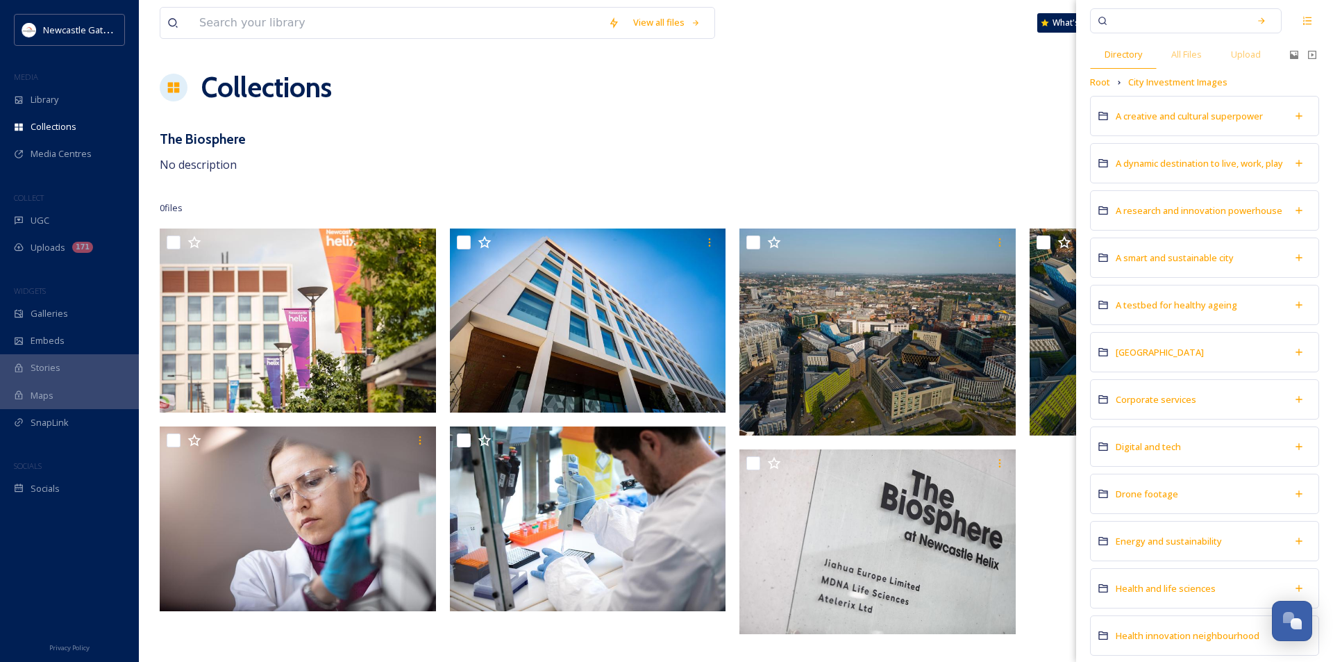
scroll to position [69, 0]
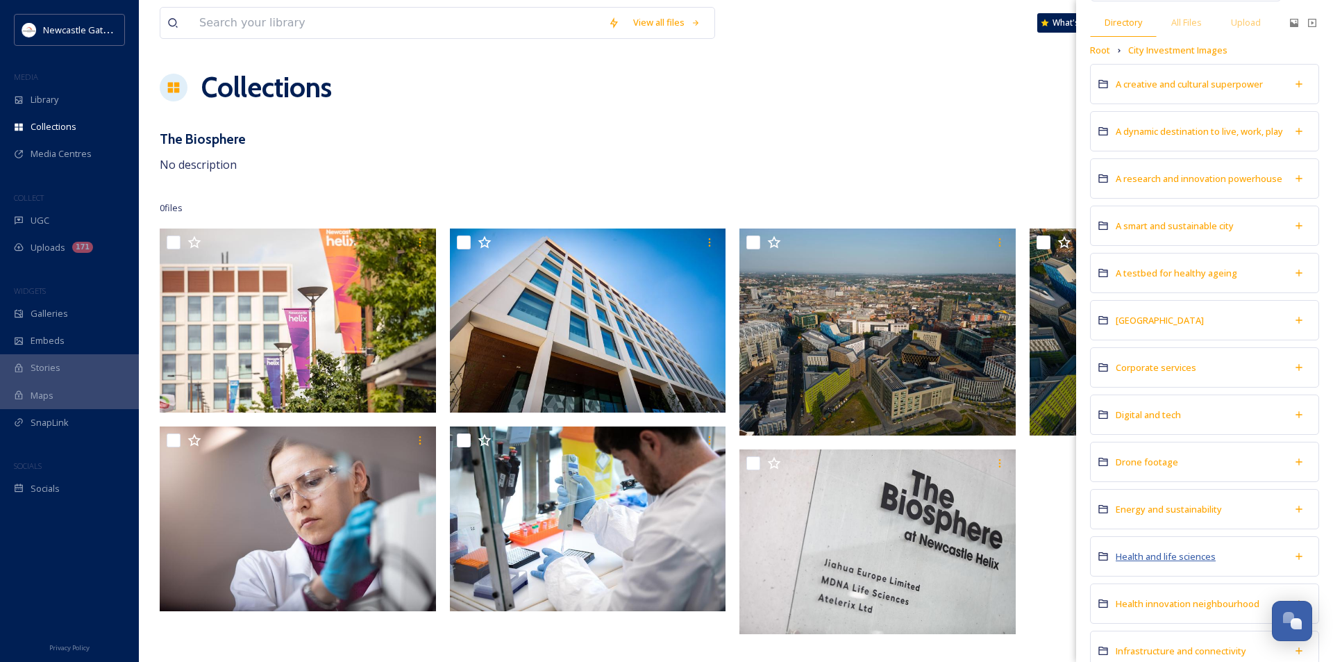
click at [1165, 560] on span "Health and life sciences" at bounding box center [1166, 556] width 100 height 12
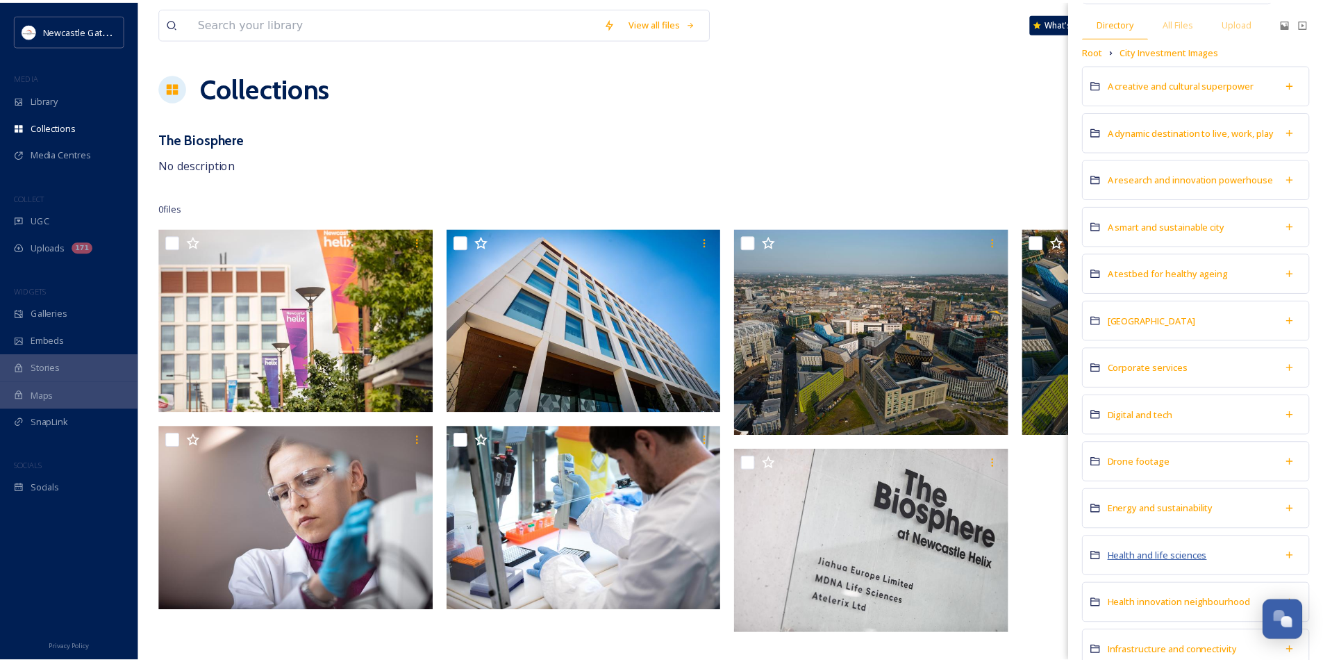
scroll to position [0, 0]
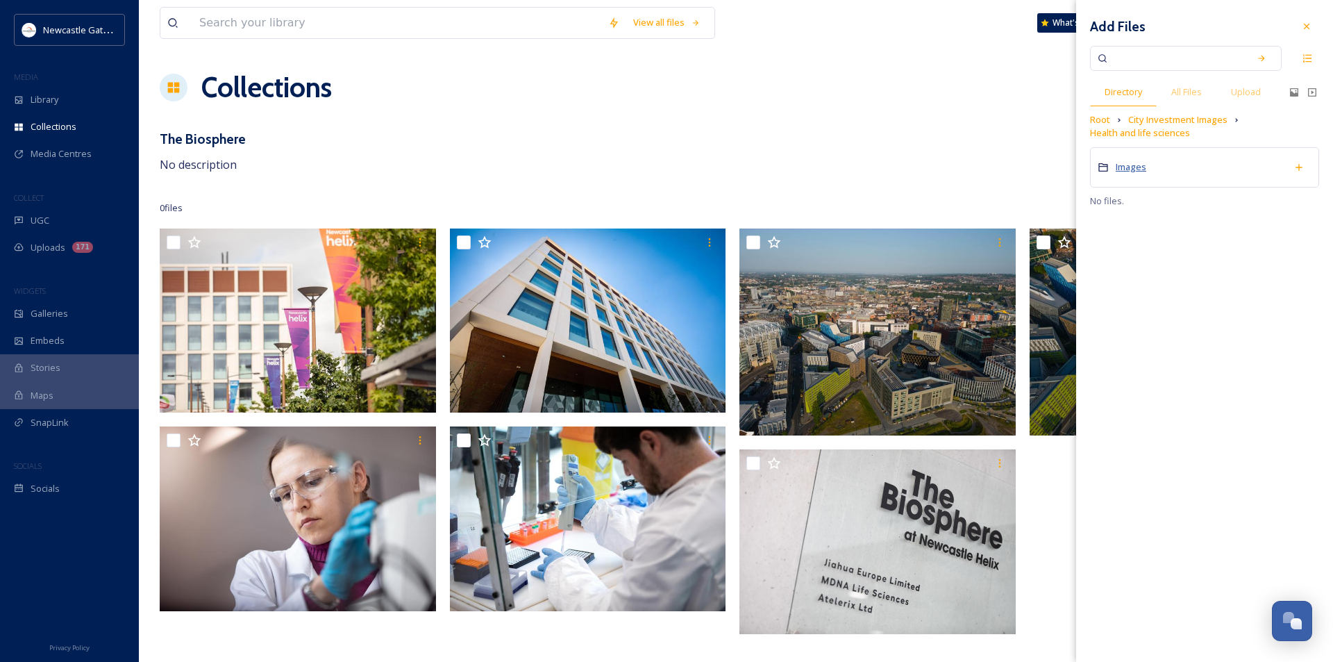
click at [1131, 171] on span "Images" at bounding box center [1131, 166] width 31 height 12
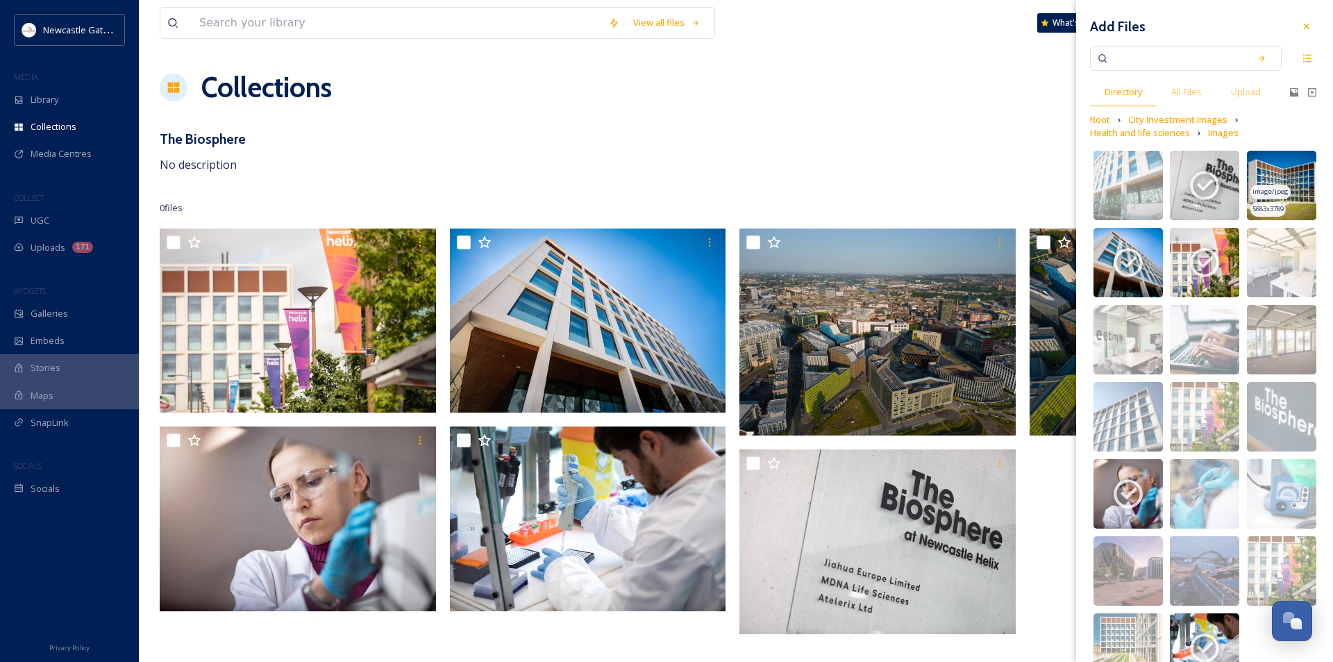
click at [1261, 174] on img at bounding box center [1281, 185] width 69 height 69
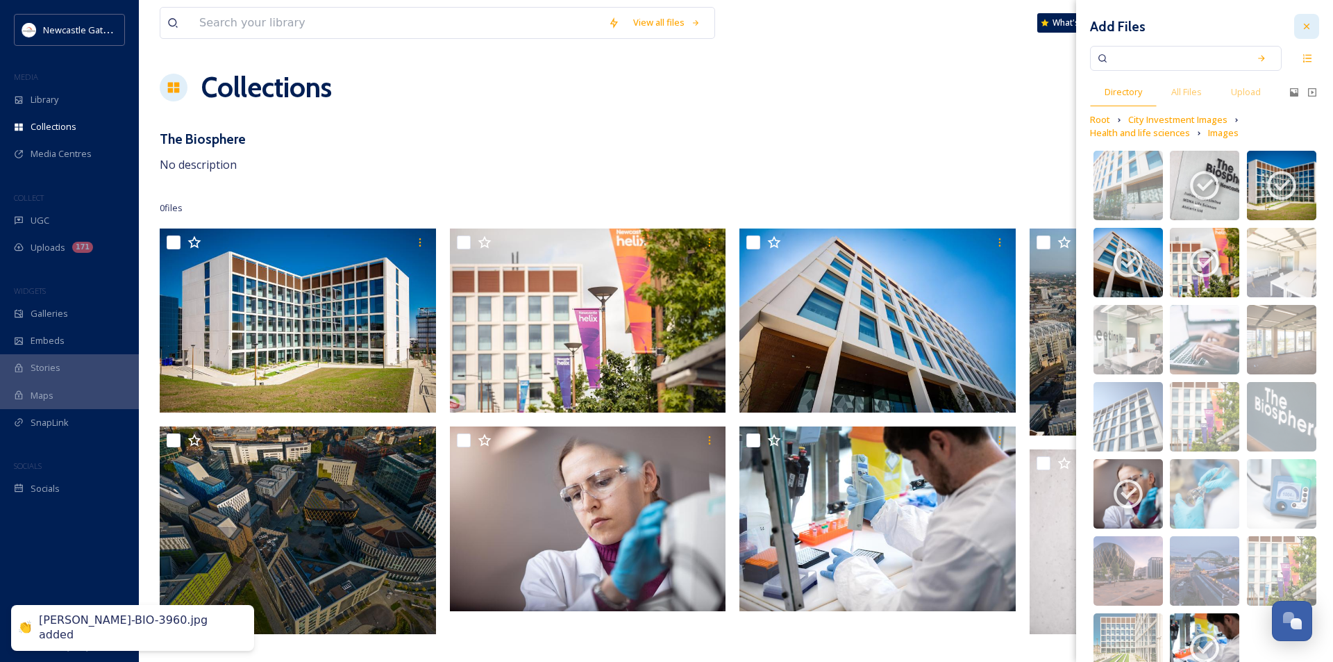
click at [1300, 19] on div at bounding box center [1306, 26] width 25 height 25
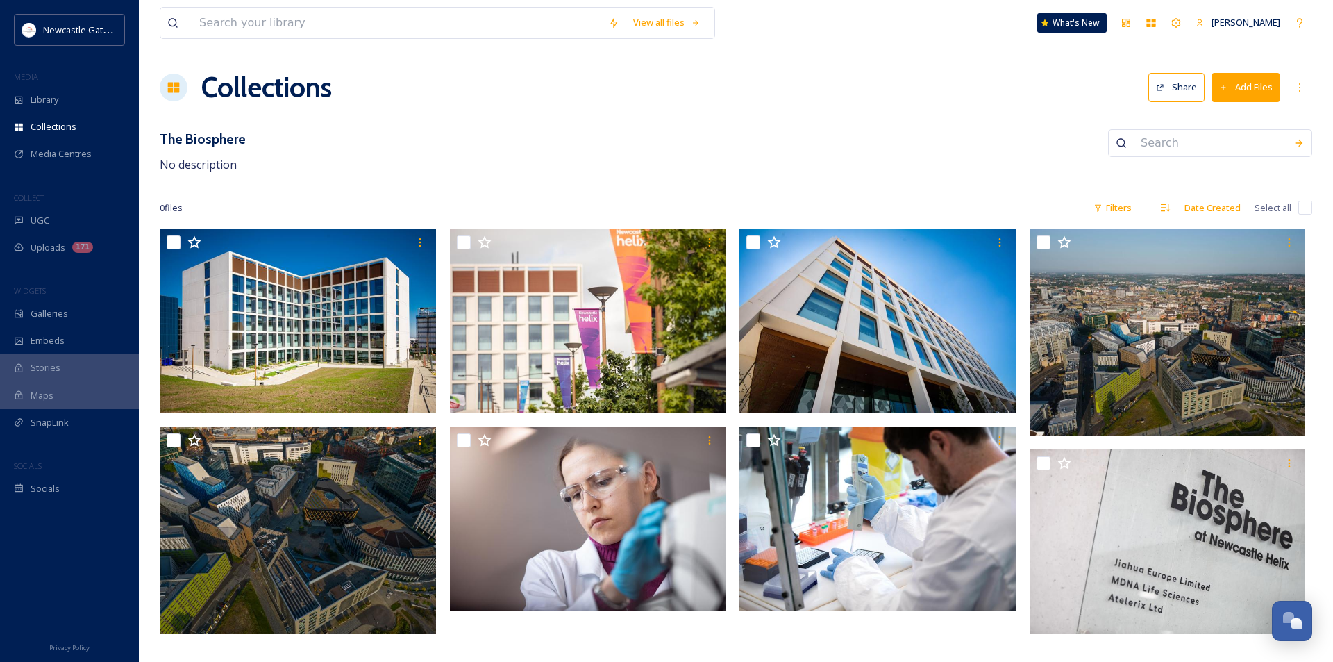
click at [871, 152] on div "The Biosphere No description" at bounding box center [736, 151] width 1153 height 44
click at [1249, 94] on button "Add Files" at bounding box center [1246, 87] width 69 height 28
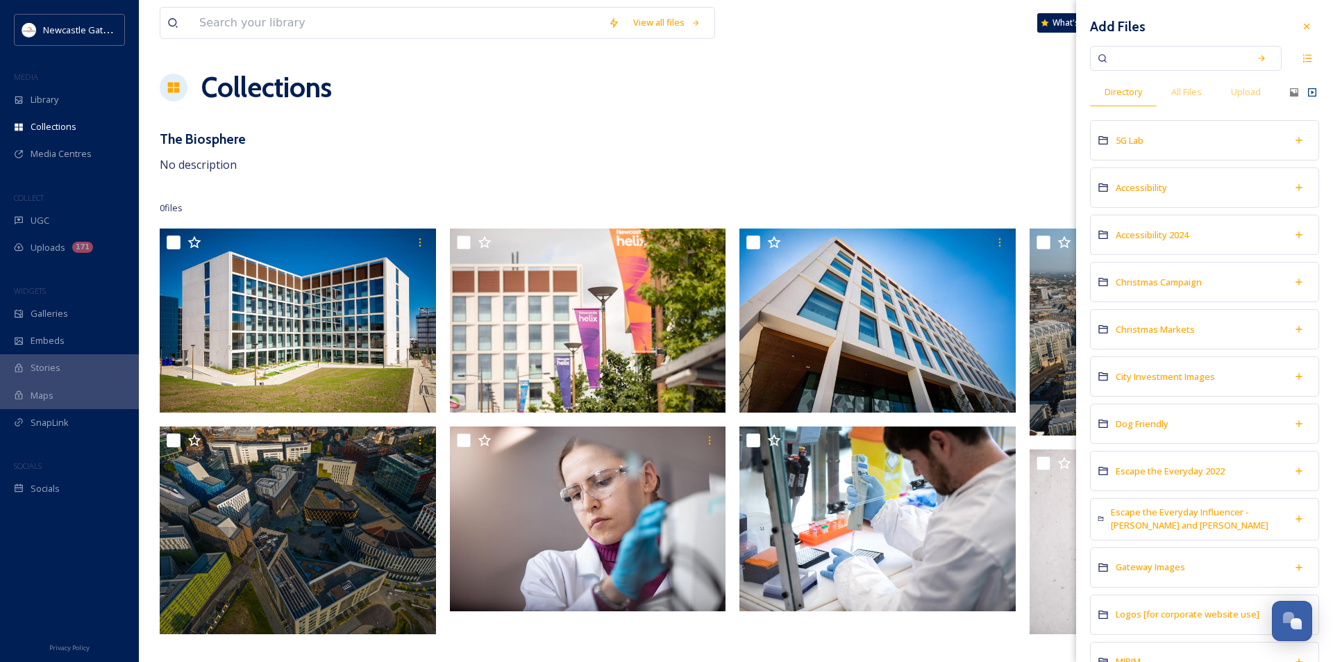
click at [1307, 92] on icon at bounding box center [1312, 92] width 11 height 11
click at [1308, 92] on icon at bounding box center [1312, 92] width 8 height 8
click at [835, 85] on div "Collections Share Add Files" at bounding box center [736, 88] width 1153 height 42
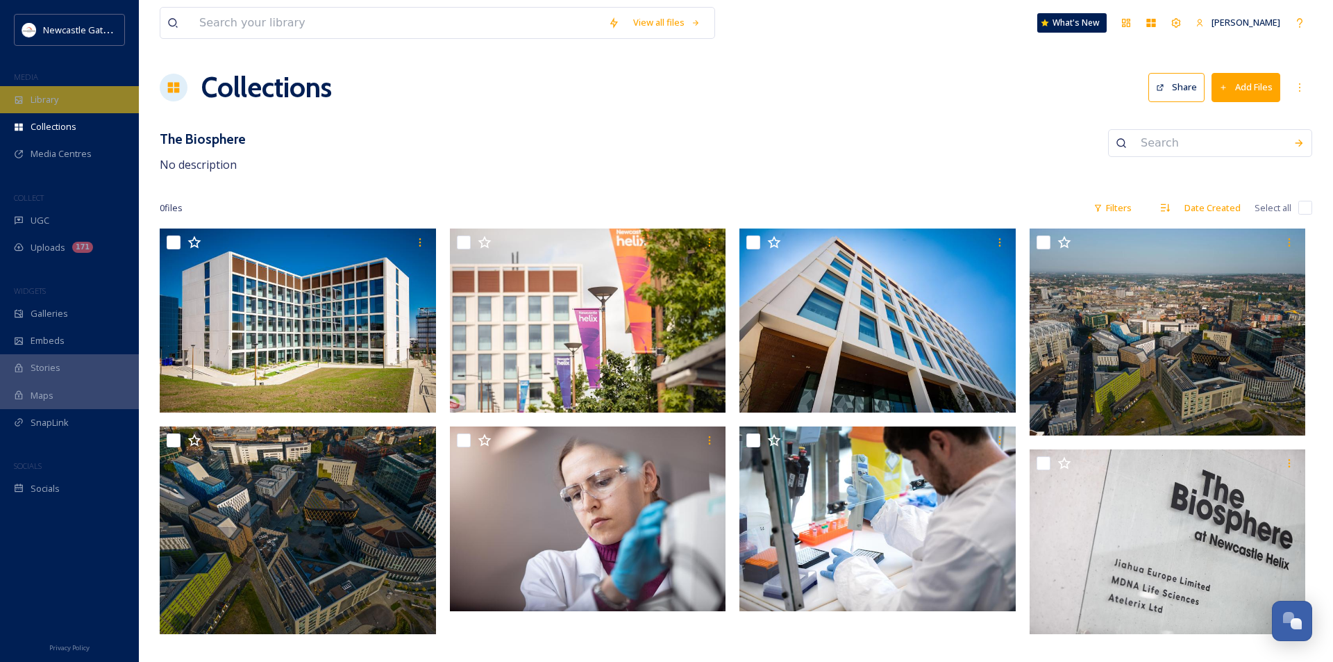
click at [24, 97] on div "Library" at bounding box center [69, 99] width 139 height 27
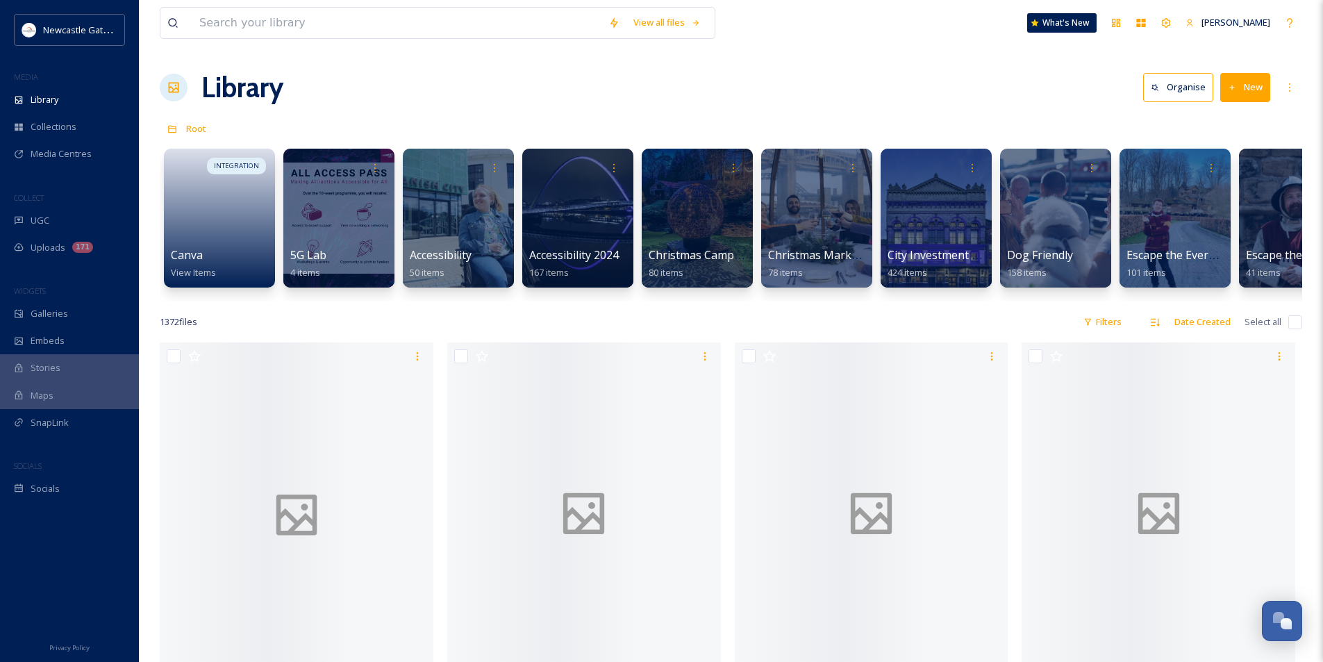
click at [1260, 86] on button "New" at bounding box center [1245, 87] width 50 height 28
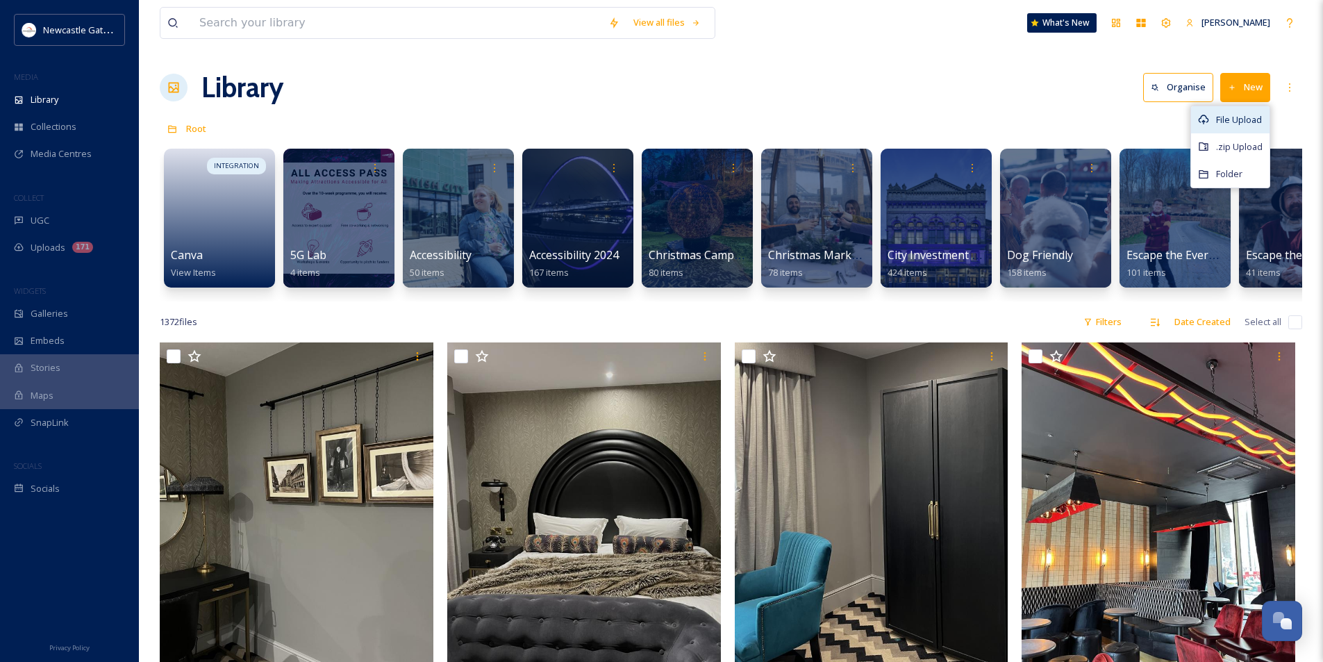
click at [1235, 117] on span "File Upload" at bounding box center [1239, 119] width 46 height 13
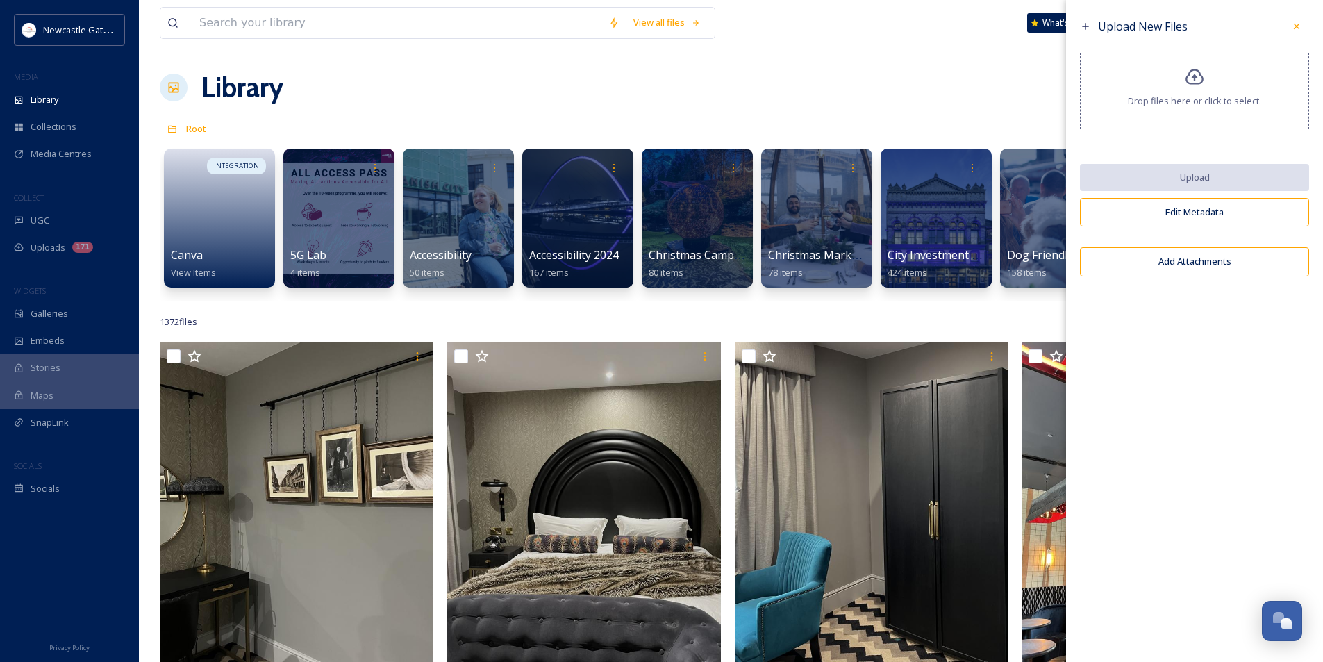
click at [1236, 98] on span "Drop files here or click to select." at bounding box center [1194, 100] width 133 height 13
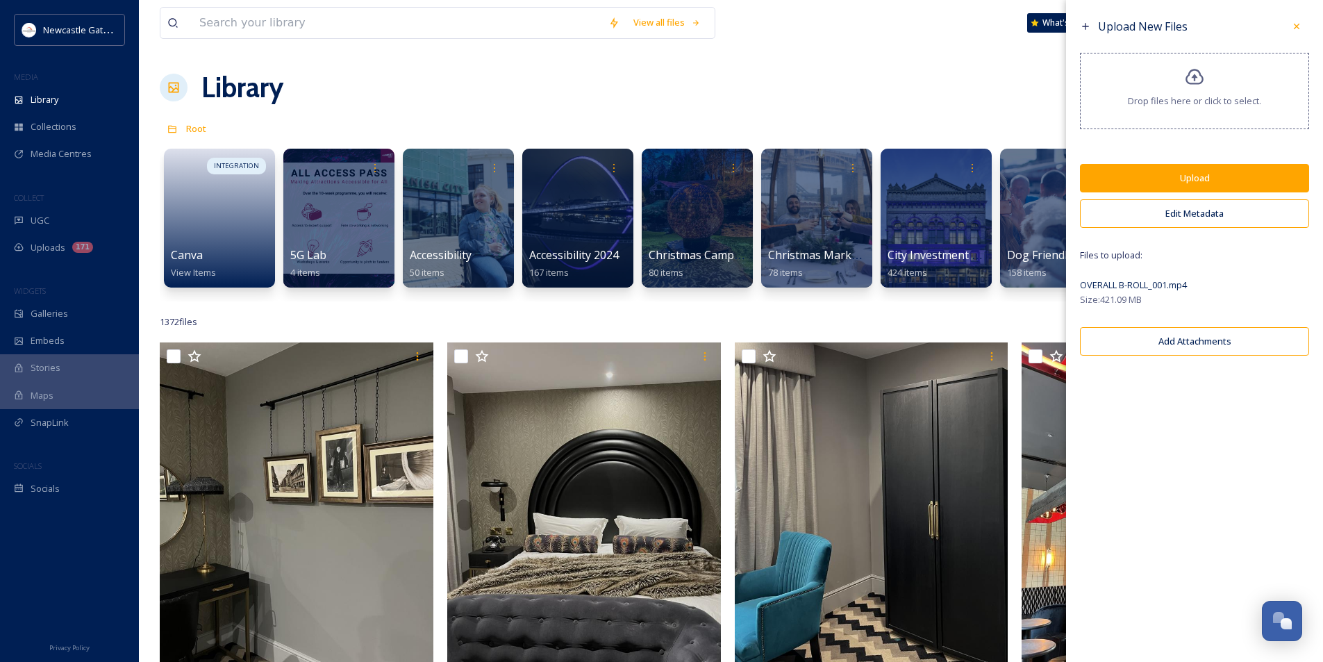
click at [1235, 178] on button "Upload" at bounding box center [1194, 178] width 229 height 28
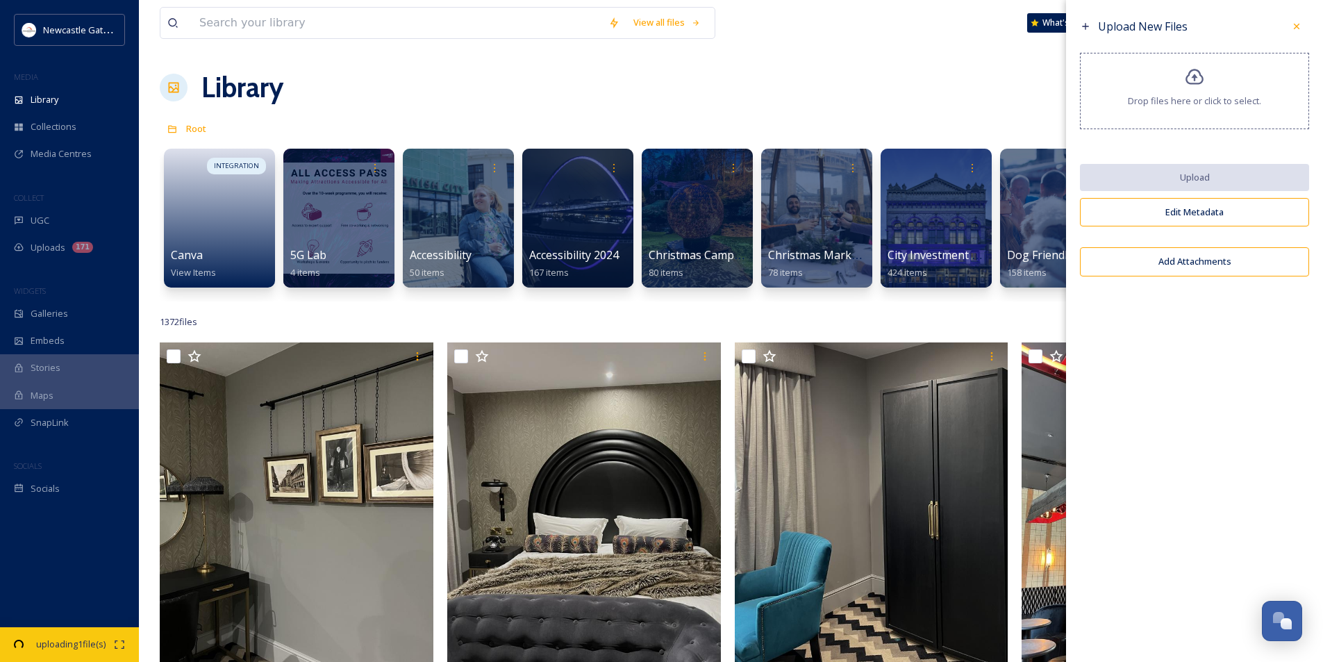
click at [831, 73] on div "Library Organise New" at bounding box center [731, 88] width 1142 height 42
